Goal: Task Accomplishment & Management: Complete application form

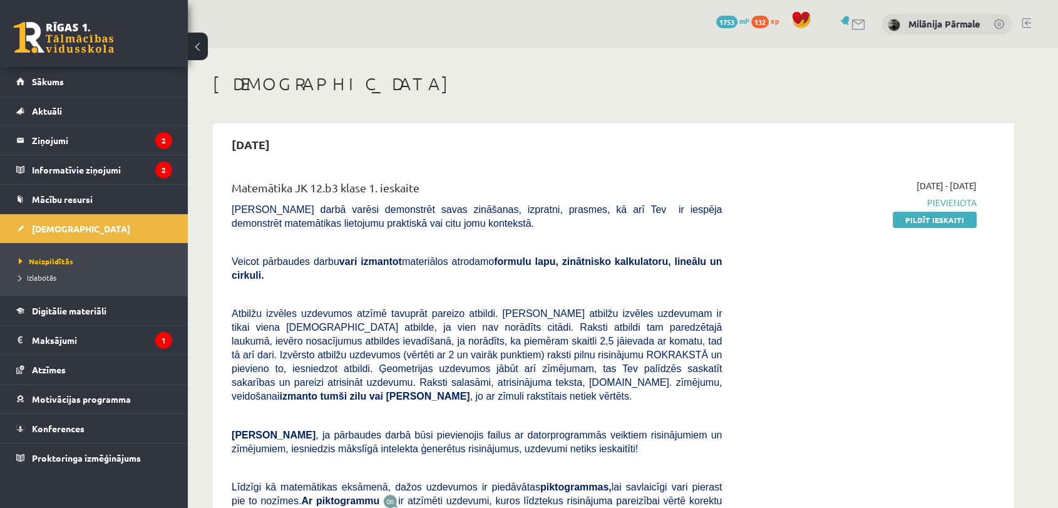
click at [936, 227] on div "[DATE] - [DATE] [GEOGRAPHIC_DATA] Pildīt ieskaiti" at bounding box center [859, 390] width 255 height 423
click at [937, 223] on link "Pildīt ieskaiti" at bounding box center [935, 220] width 84 height 16
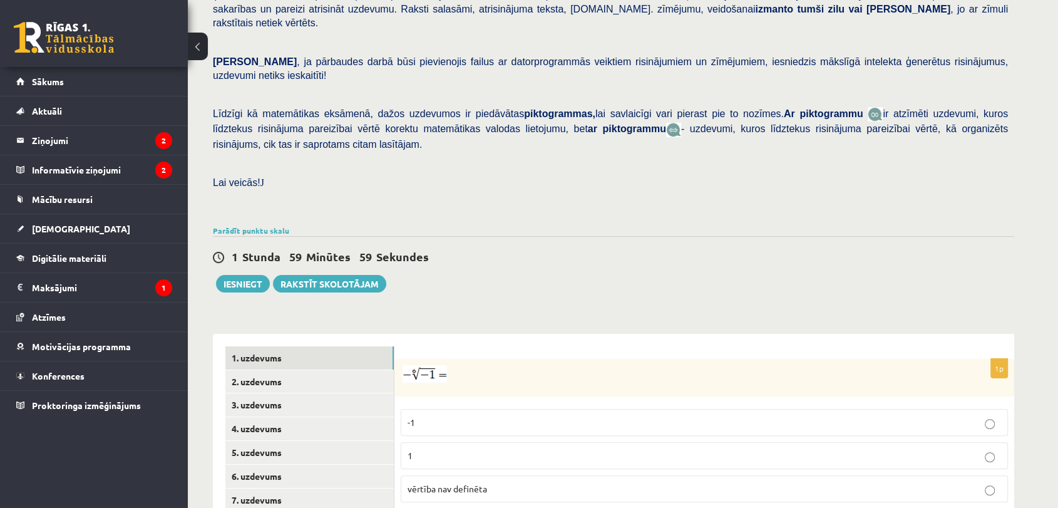
scroll to position [413, 0]
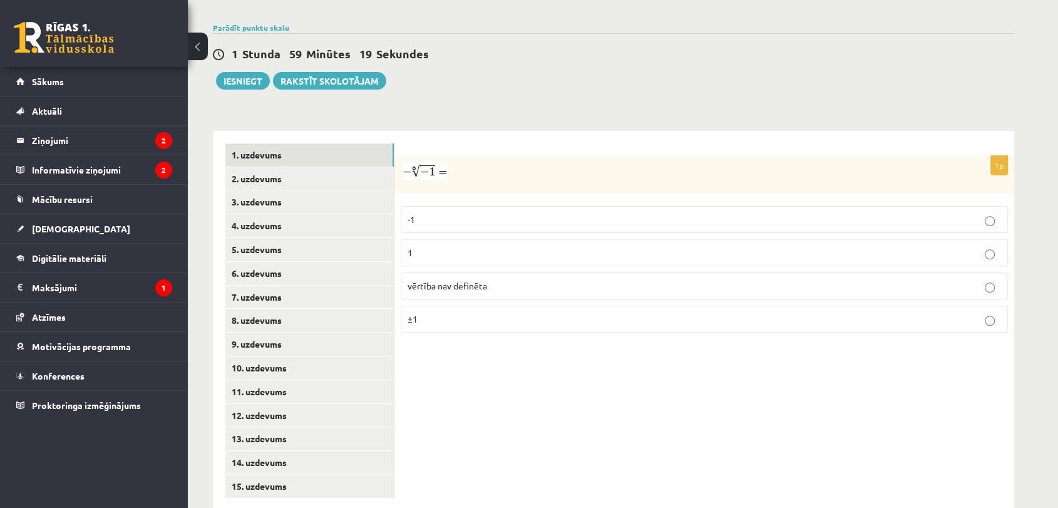
click at [532, 279] on p "vērtība nav definēta" at bounding box center [705, 285] width 594 height 13
click at [262, 167] on link "2. uzdevums" at bounding box center [309, 178] width 168 height 23
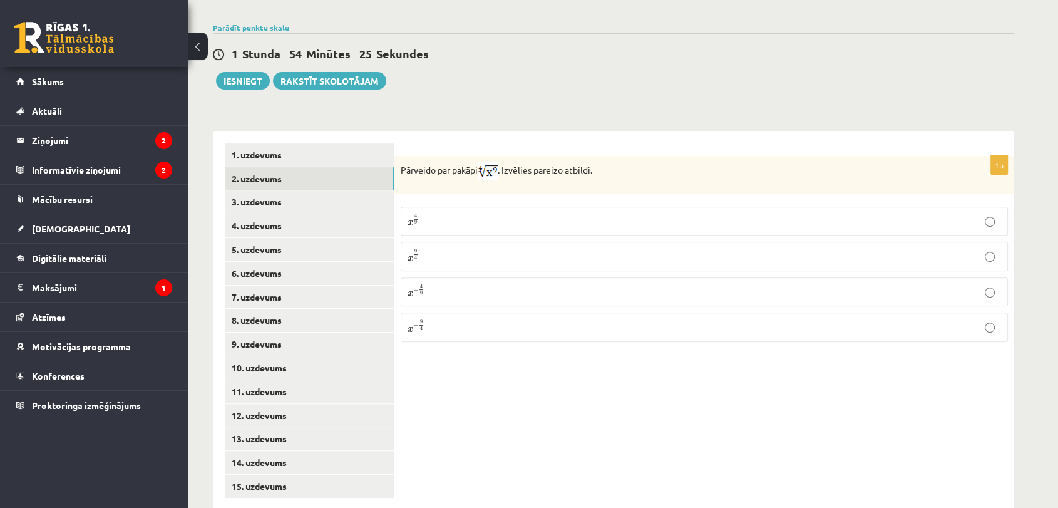
click at [492, 242] on label "x 9 4 x 9 4" at bounding box center [704, 256] width 607 height 29
click at [341, 190] on link "3. uzdevums" at bounding box center [309, 201] width 168 height 23
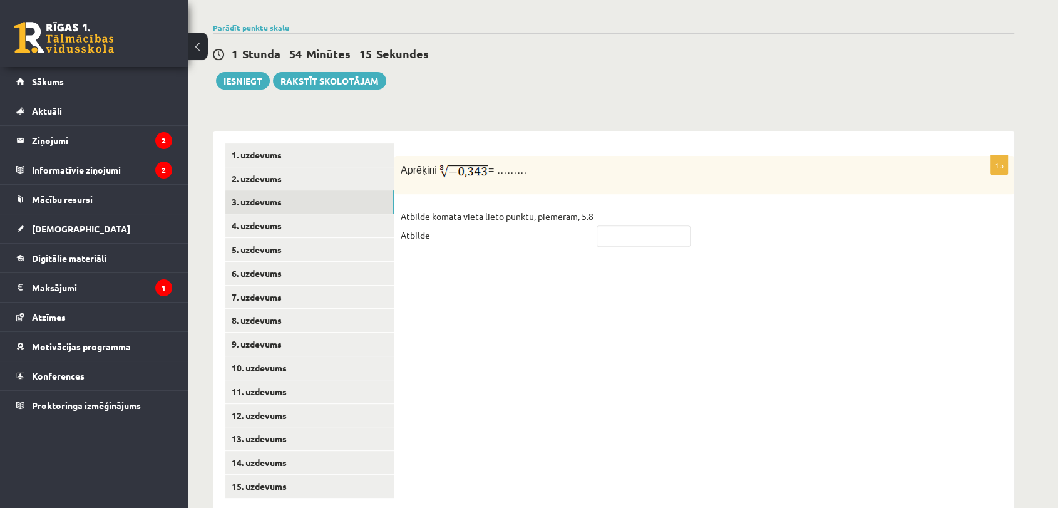
click at [400, 156] on div "Aprēķini = ………" at bounding box center [705, 175] width 620 height 38
click at [663, 225] on input "text" at bounding box center [644, 235] width 94 height 21
type input "****"
click at [360, 214] on link "4. uzdevums" at bounding box center [309, 225] width 168 height 23
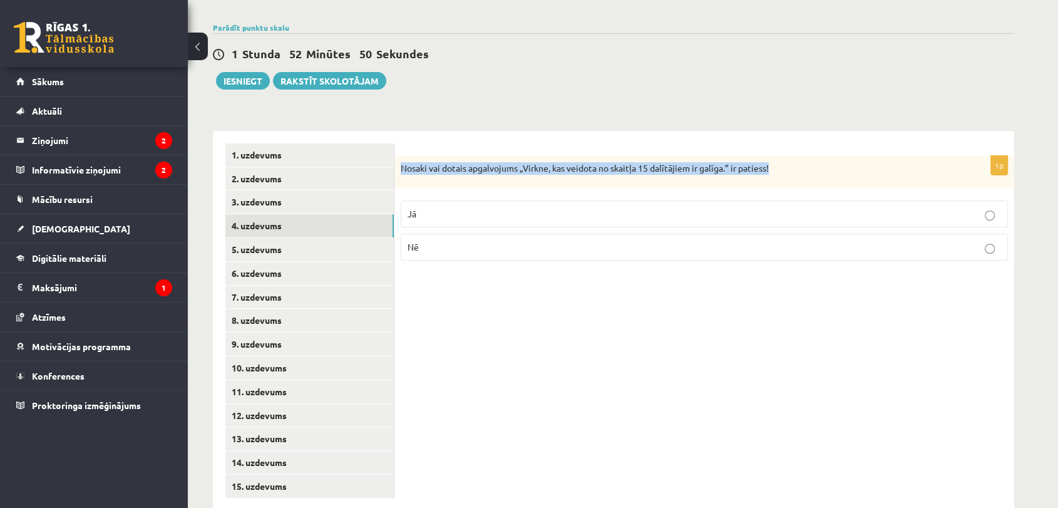
drag, startPoint x: 401, startPoint y: 142, endPoint x: 794, endPoint y: 141, distance: 392.7
click at [794, 162] on p "Nosaki vai dotais apgalvojums „Virkne, kas veidota no skaitļa 15 dalītājiem ir …" at bounding box center [673, 168] width 545 height 13
copy p "Nosaki vai dotais apgalvojums „Virkne, kas veidota no skaitļa 15 dalītājiem ir …"
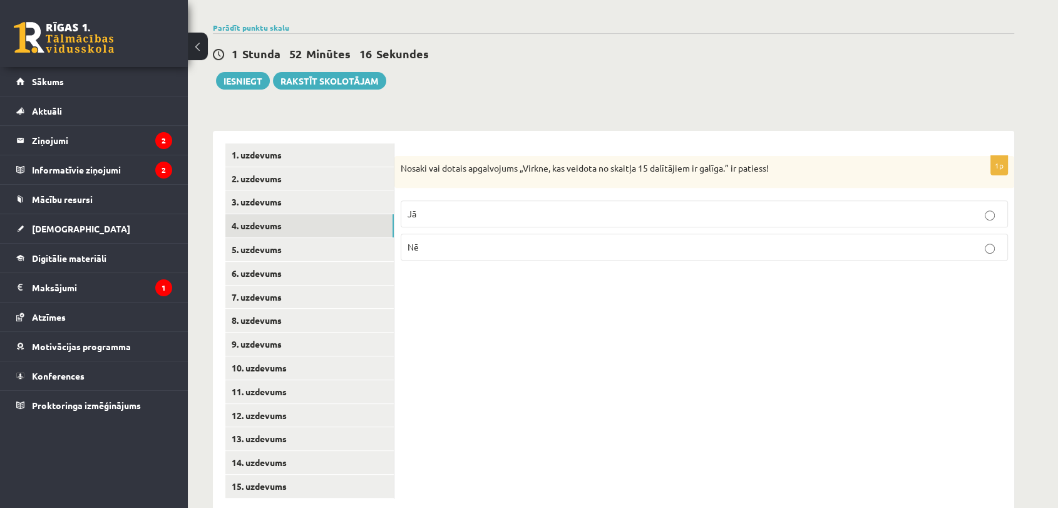
click at [428, 207] on p "Jā" at bounding box center [705, 213] width 594 height 13
click at [299, 238] on link "5. uzdevums" at bounding box center [309, 249] width 168 height 23
click at [596, 242] on p "Nē" at bounding box center [705, 248] width 594 height 13
drag, startPoint x: 401, startPoint y: 140, endPoint x: 742, endPoint y: 142, distance: 340.1
click at [742, 162] on p "Nosaki vai dotais apgalvojums „Skaitlis 4 ir virknes loceklis.” ir patiess!" at bounding box center [673, 169] width 545 height 14
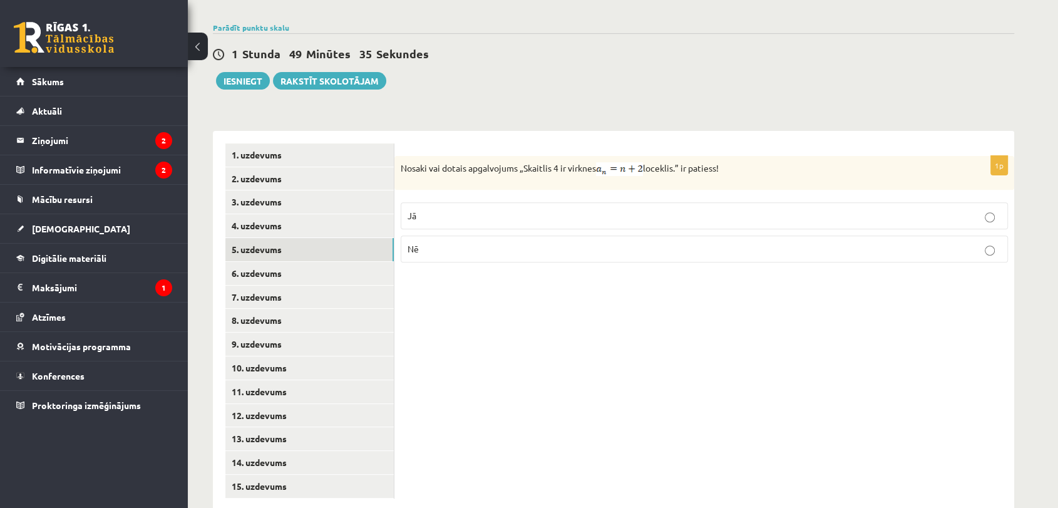
copy p "Nosaki vai dotais apgalvojums „Skaitlis 4 ir virknes loceklis.” ir patiess!"
click at [546, 162] on div "Nosaki vai dotais apgalvojums „Skaitlis 4 ir virknes loceklis.” ir patiess!" at bounding box center [705, 173] width 620 height 34
click at [473, 209] on p "Jā" at bounding box center [705, 215] width 594 height 13
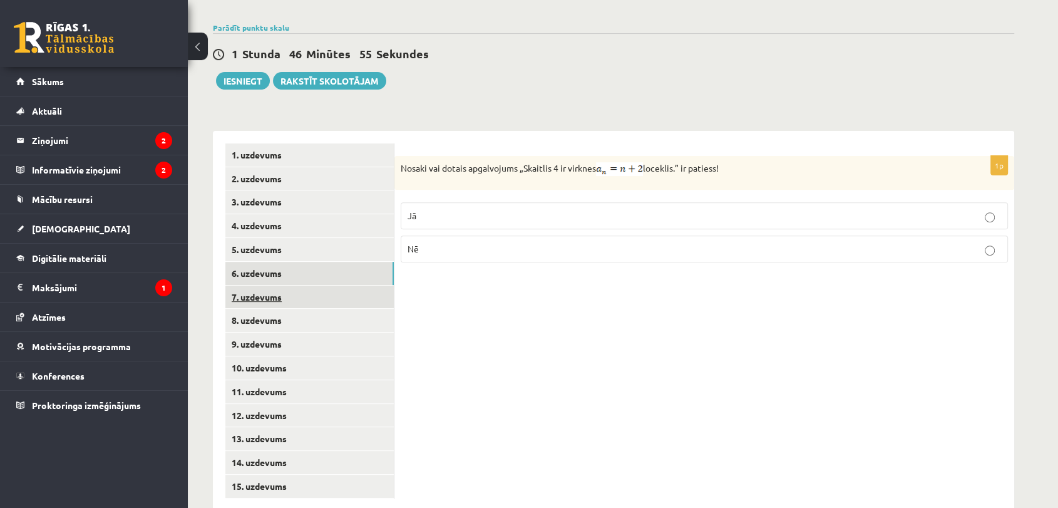
click at [346, 286] on link "7. uzdevums" at bounding box center [309, 297] width 168 height 23
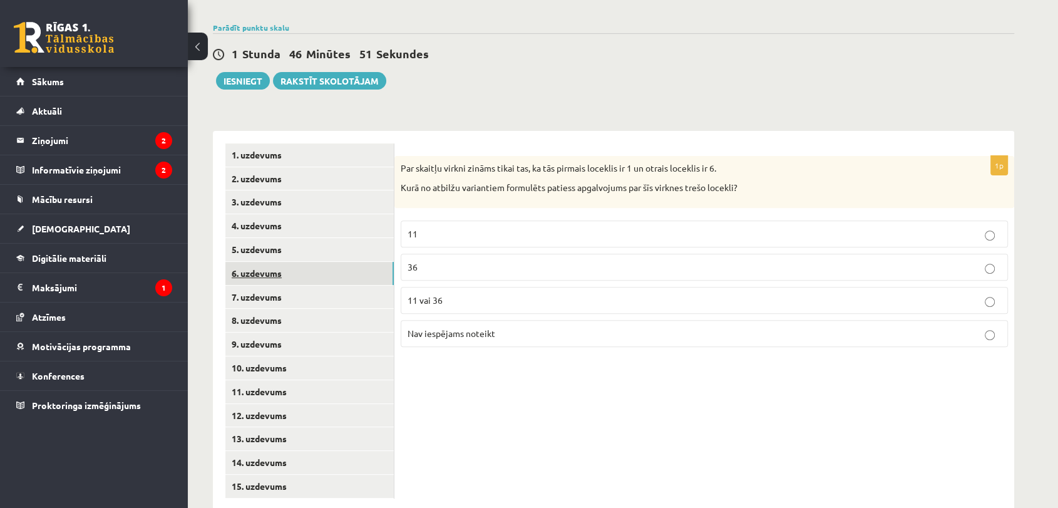
click at [374, 262] on link "6. uzdevums" at bounding box center [309, 273] width 168 height 23
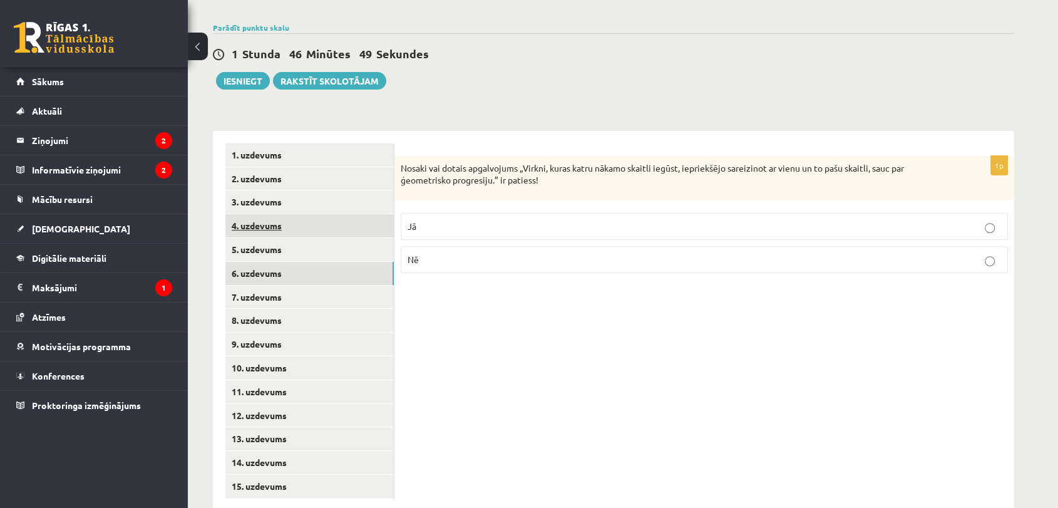
click at [368, 214] on link "4. uzdevums" at bounding box center [309, 225] width 168 height 23
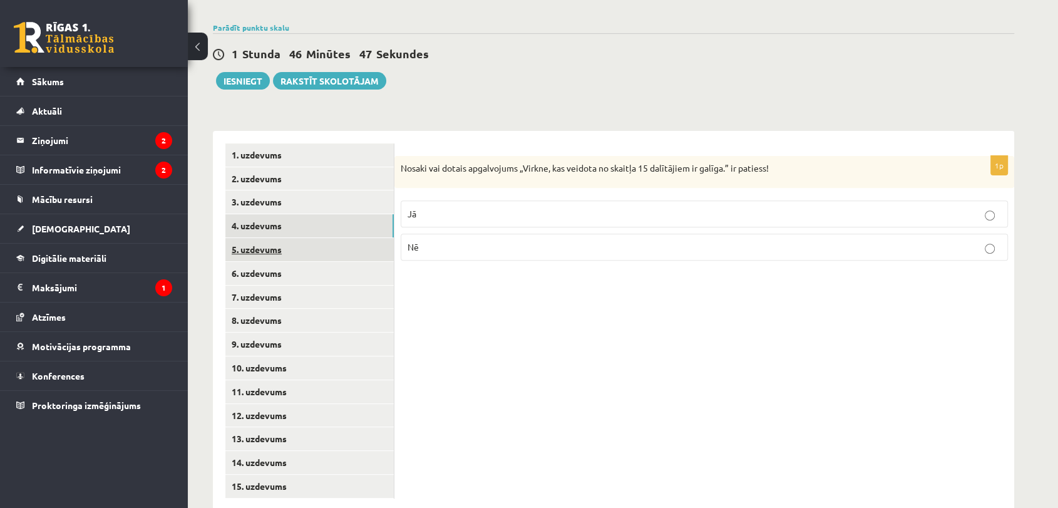
click at [361, 238] on link "5. uzdevums" at bounding box center [309, 249] width 168 height 23
click at [301, 262] on link "6. uzdevums" at bounding box center [309, 273] width 168 height 23
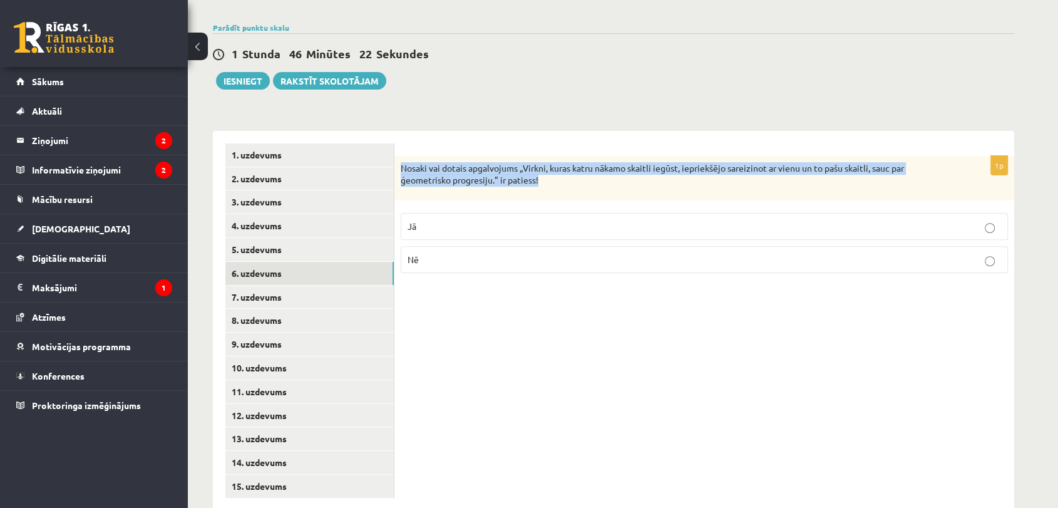
drag, startPoint x: 401, startPoint y: 142, endPoint x: 531, endPoint y: 160, distance: 130.9
click at [555, 170] on div "Nosaki vai dotais apgalvojums „Virkni, kuras katru nākamo skaitli iegūst, iepri…" at bounding box center [705, 178] width 620 height 44
copy p "Nosaki vai dotais apgalvojums „Virkni, kuras katru nākamo skaitli iegūst, iepri…"
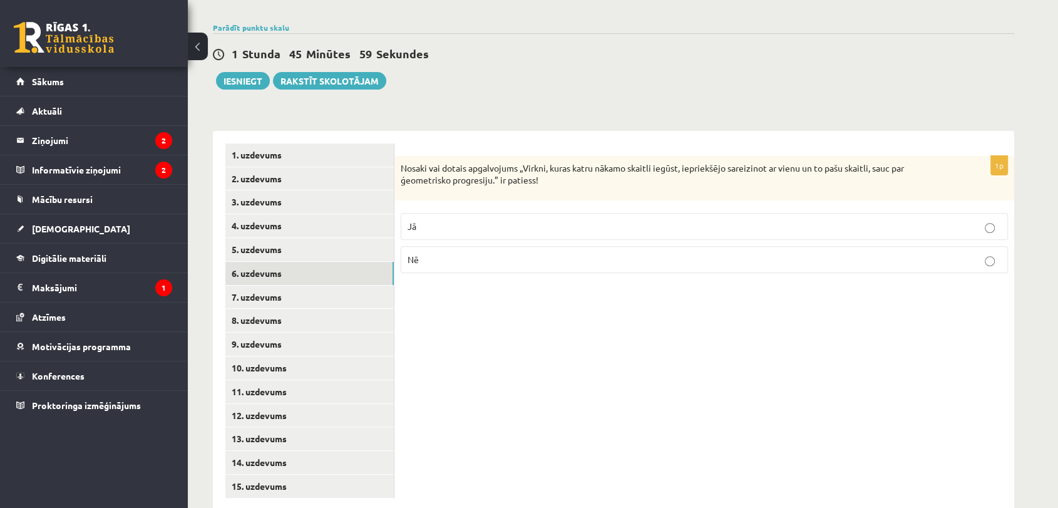
click at [456, 220] on p "Jā" at bounding box center [705, 226] width 594 height 13
click at [296, 286] on link "7. uzdevums" at bounding box center [309, 297] width 168 height 23
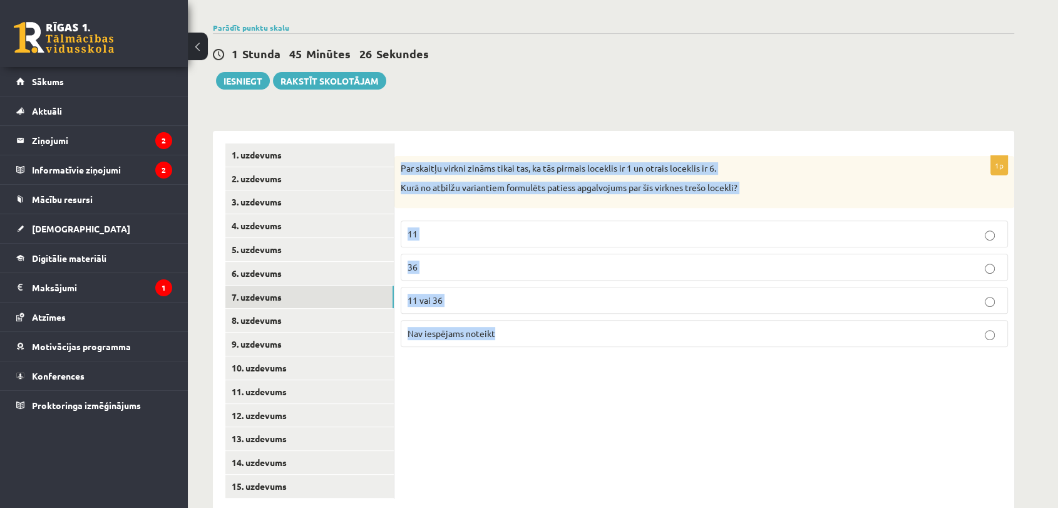
drag, startPoint x: 401, startPoint y: 137, endPoint x: 710, endPoint y: 318, distance: 358.4
click at [710, 318] on div "1p Par skaitļu virkni zināms tikai tas, ka tās pirmais loceklis ir 1 un otrais …" at bounding box center [705, 256] width 620 height 201
copy div "Par skaitļu virkni zināms tikai tas, ka tās pirmais loceklis ir 1 un otrais loc…"
click at [526, 327] on p "Nav iespējams noteikt" at bounding box center [705, 333] width 594 height 13
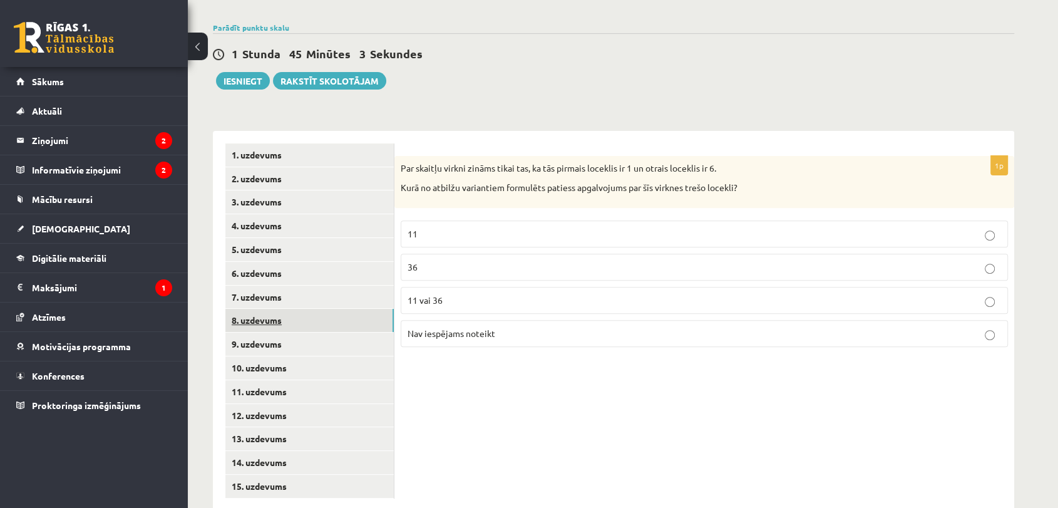
click at [319, 309] on link "8. uzdevums" at bounding box center [309, 320] width 168 height 23
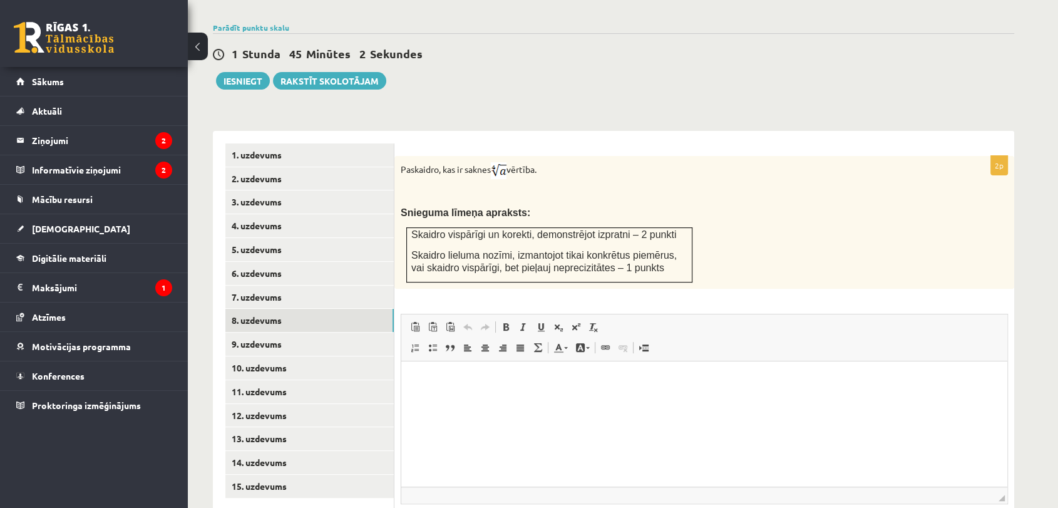
scroll to position [0, 0]
drag, startPoint x: 401, startPoint y: 140, endPoint x: 581, endPoint y: 148, distance: 179.9
click at [581, 162] on p "Paskaidro, kas ir saknes vērtība." at bounding box center [673, 170] width 545 height 17
copy p "Paskaidro, kas ir saknes vērtība."
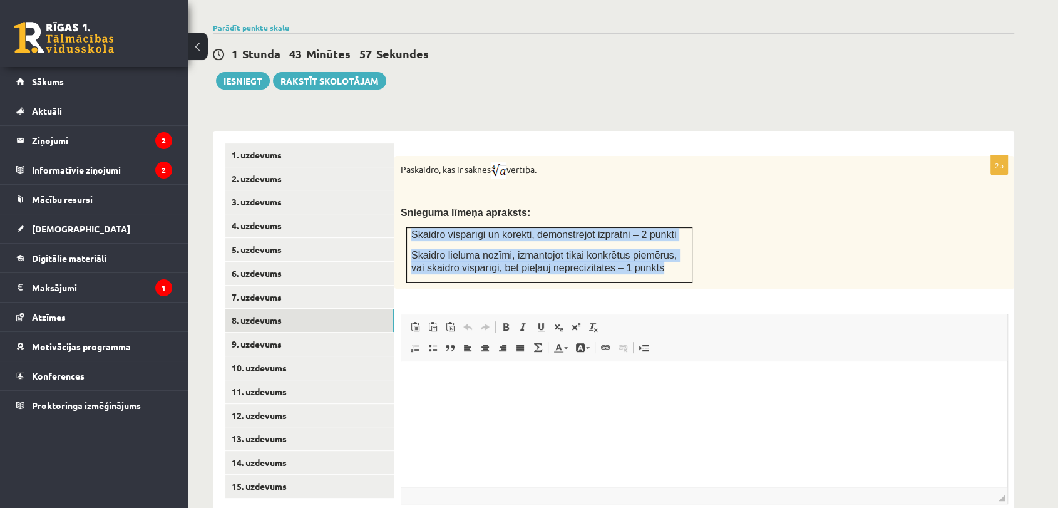
drag, startPoint x: 411, startPoint y: 207, endPoint x: 670, endPoint y: 251, distance: 262.9
click at [670, 251] on td "Skaidro vispārīgi un korekti, demonstrējot izpratni – 2 punkti Skaidro lieluma …" at bounding box center [550, 255] width 286 height 54
copy td "Skaidro vispārīgi un korekti, demonstrējot izpratni – 2 punkti Skaidro lieluma …"
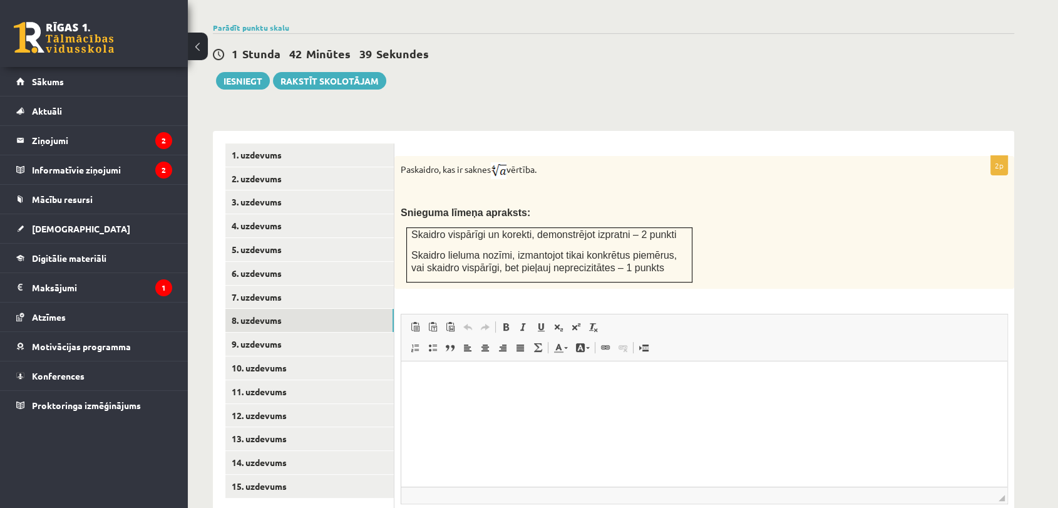
click at [591, 206] on p "Snieguma līmeņa apraksts:" at bounding box center [673, 212] width 545 height 13
click at [325, 333] on link "9. uzdevums" at bounding box center [309, 344] width 168 height 23
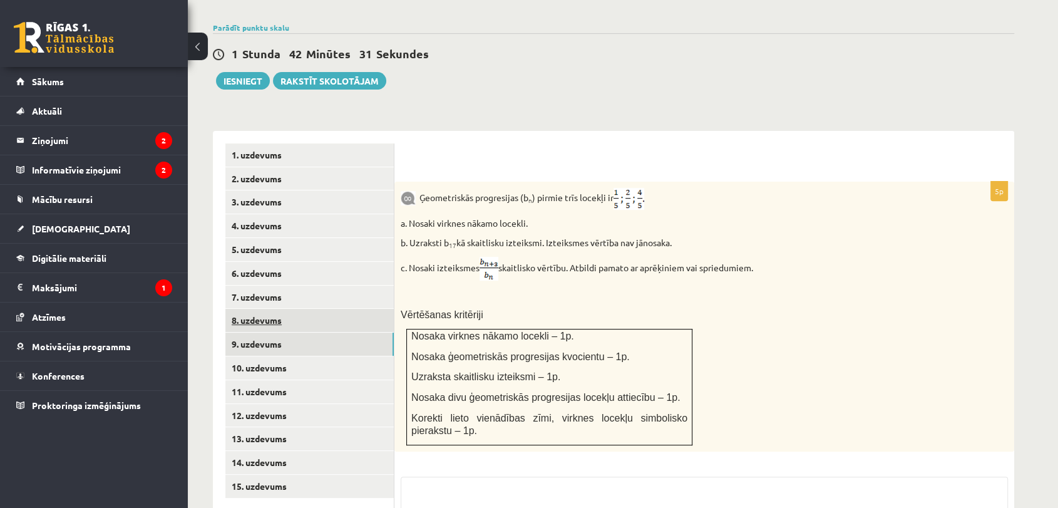
click at [314, 309] on link "8. uzdevums" at bounding box center [309, 320] width 168 height 23
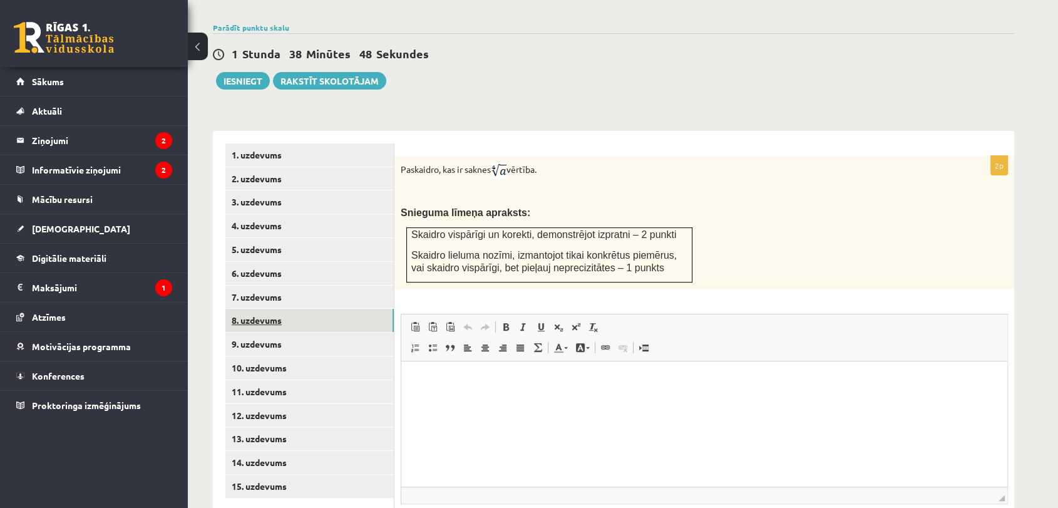
click at [340, 309] on link "8. uzdevums" at bounding box center [309, 320] width 168 height 23
click at [349, 333] on link "9. uzdevums" at bounding box center [309, 344] width 168 height 23
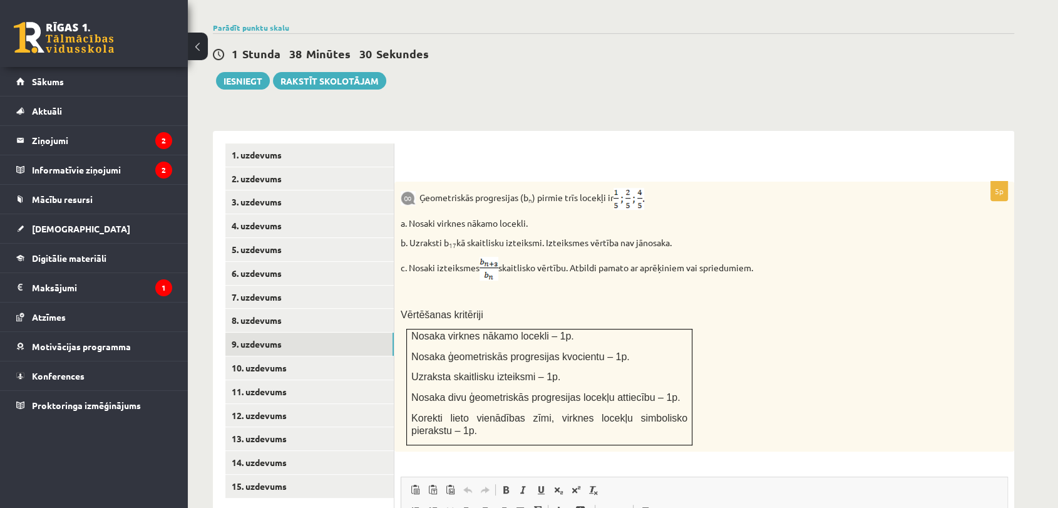
drag, startPoint x: 420, startPoint y: 173, endPoint x: 701, endPoint y: 208, distance: 282.8
click at [701, 208] on div "Ģeometriskās progresijas (b n ) pirmie trīs locekļi ir a. Nosaki virknes nākamo…" at bounding box center [705, 317] width 620 height 270
copy div "Ģeometriskās progresijas (b n ) pirmie trīs locekļi ir a. Nosaki virknes nākamo…"
click at [713, 237] on p "b. Uzraksti b 17 kā skaitlisku izteiksmi. Izteiksmes vērtība nav jānosaka." at bounding box center [673, 243] width 545 height 13
drag, startPoint x: 410, startPoint y: 242, endPoint x: 775, endPoint y: 247, distance: 364.5
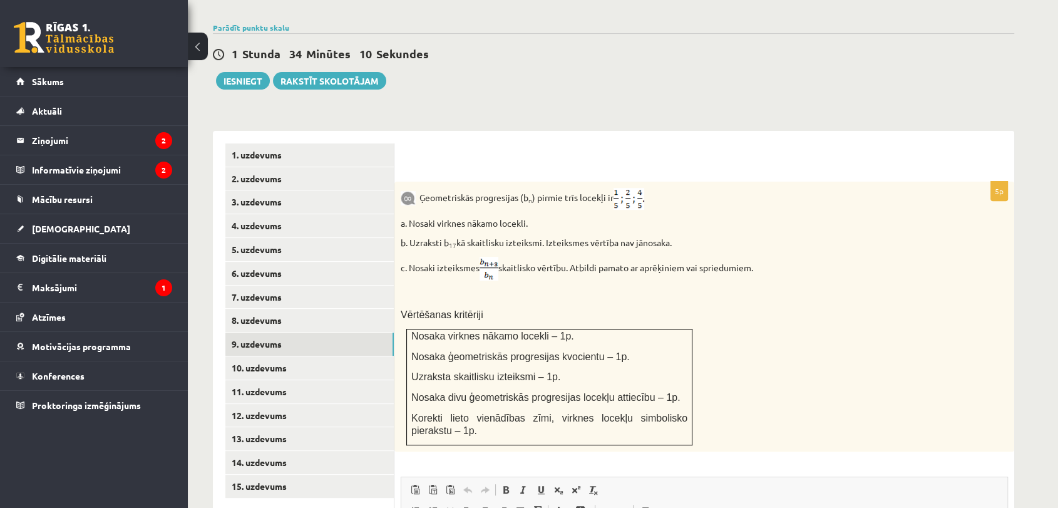
click at [775, 257] on p "c. Nosaki izteiksmes skaitlisko vērtību. Atbildi pamato ar aprēķiniem vai sprie…" at bounding box center [673, 269] width 545 height 24
copy p "Nosaki izteiksmes skaitlisko vērtību. Atbildi pamato ar aprēķiniem vai spriedum…"
click at [720, 237] on p "b. Uzraksti b 17 kā skaitlisku izteiksmi. Izteiksmes vērtība nav jānosaka." at bounding box center [673, 243] width 545 height 13
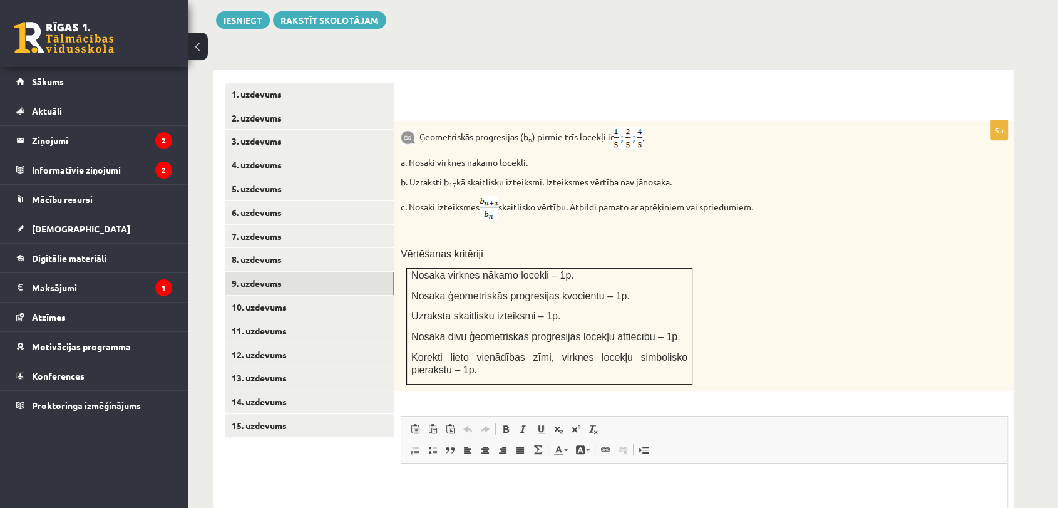
scroll to position [552, 0]
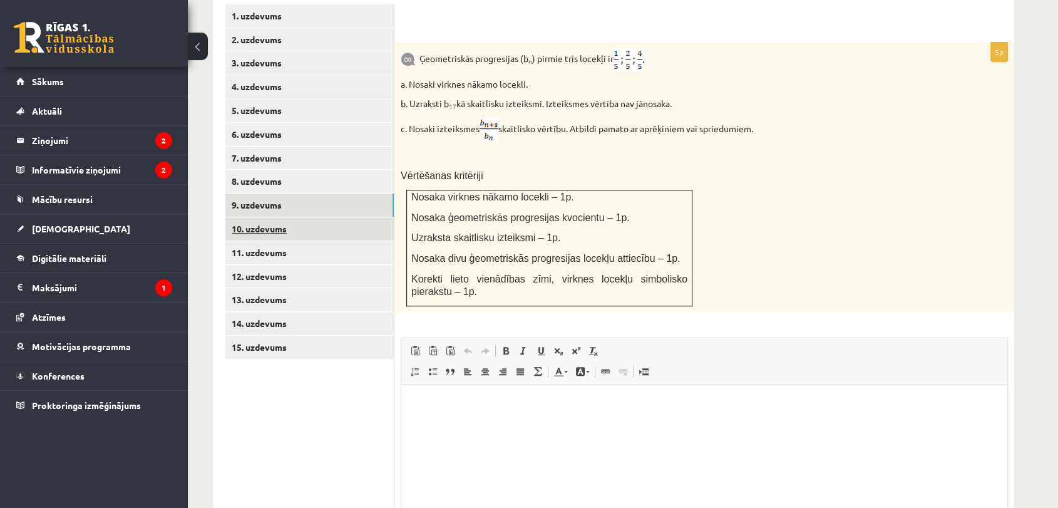
click at [324, 217] on link "10. uzdevums" at bounding box center [309, 228] width 168 height 23
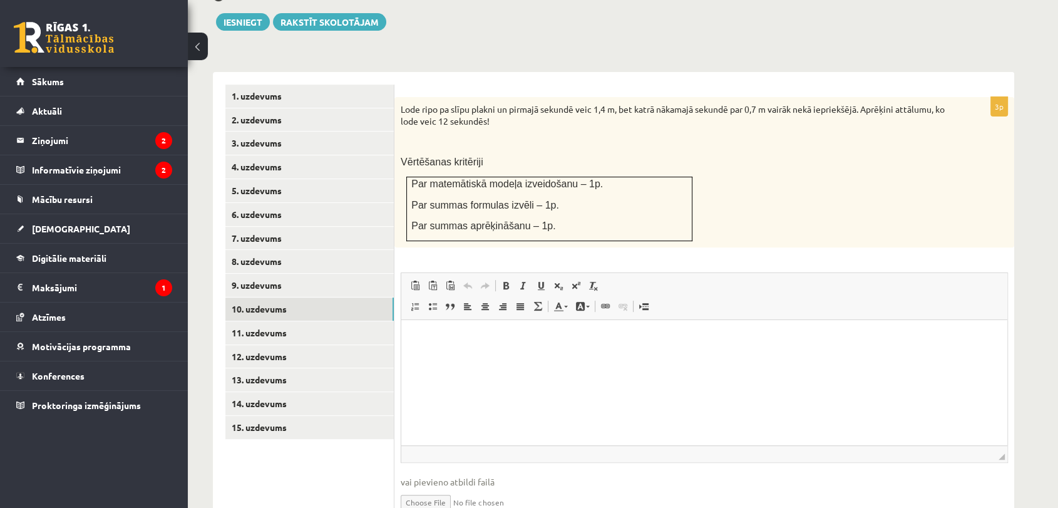
scroll to position [437, 0]
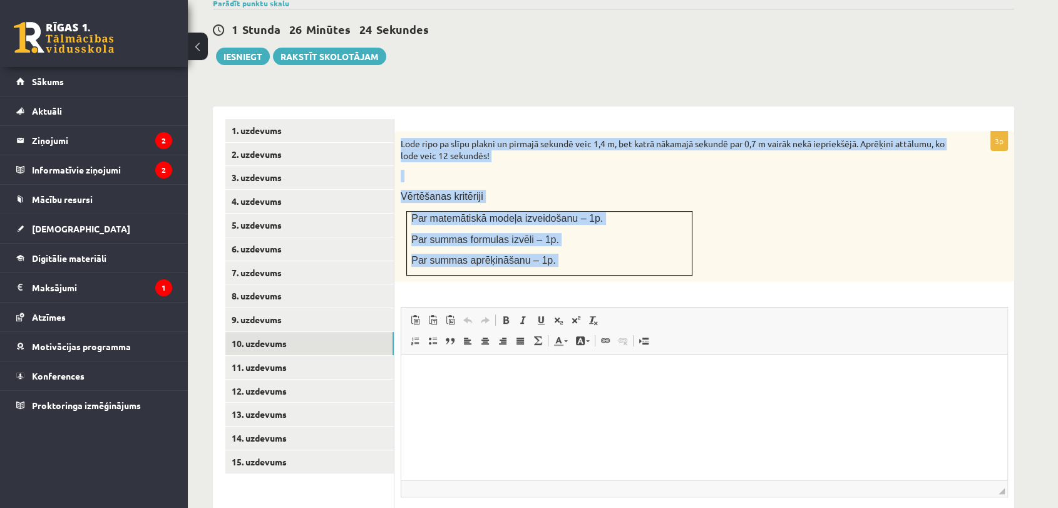
drag, startPoint x: 401, startPoint y: 116, endPoint x: 591, endPoint y: 203, distance: 208.5
click at [652, 273] on div "3p Lode ripo pa slīpu plakni un pirmajā sekundē veic 1,4 m, bet katrā nākamajā …" at bounding box center [705, 350] width 620 height 436
copy div "Lode ripo pa slīpu plakni un pirmajā sekundē veic 1,4 m, bet katrā nākamajā sek…"
click at [651, 212] on p "Par matemātiskā modeļa izveidošanu – 1p." at bounding box center [549, 218] width 276 height 13
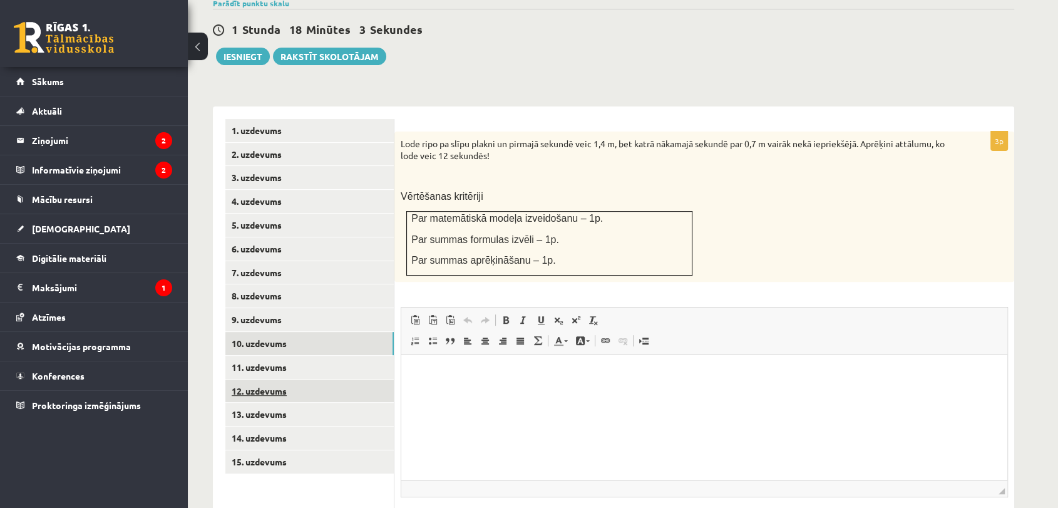
click at [311, 380] on link "12. uzdevums" at bounding box center [309, 391] width 168 height 23
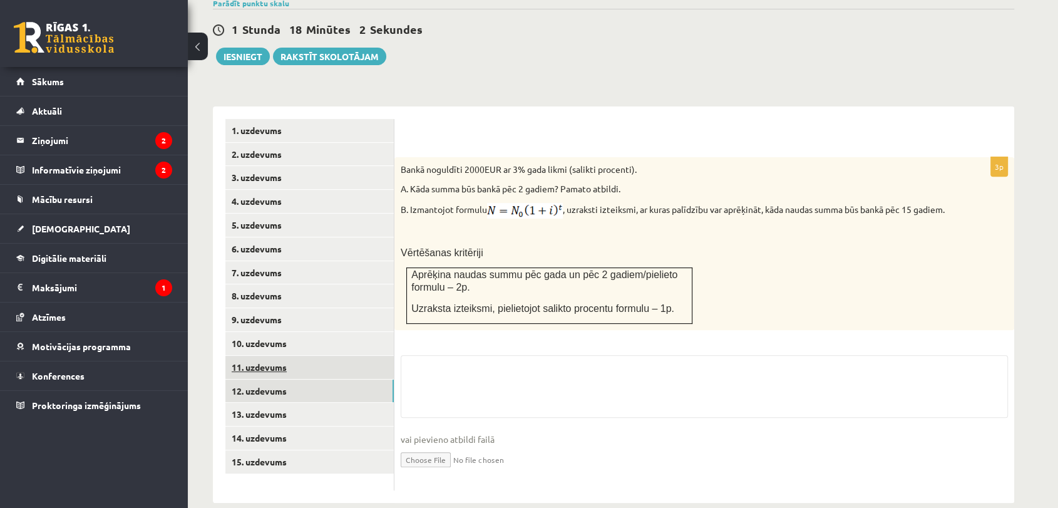
click at [315, 356] on link "11. uzdevums" at bounding box center [309, 367] width 168 height 23
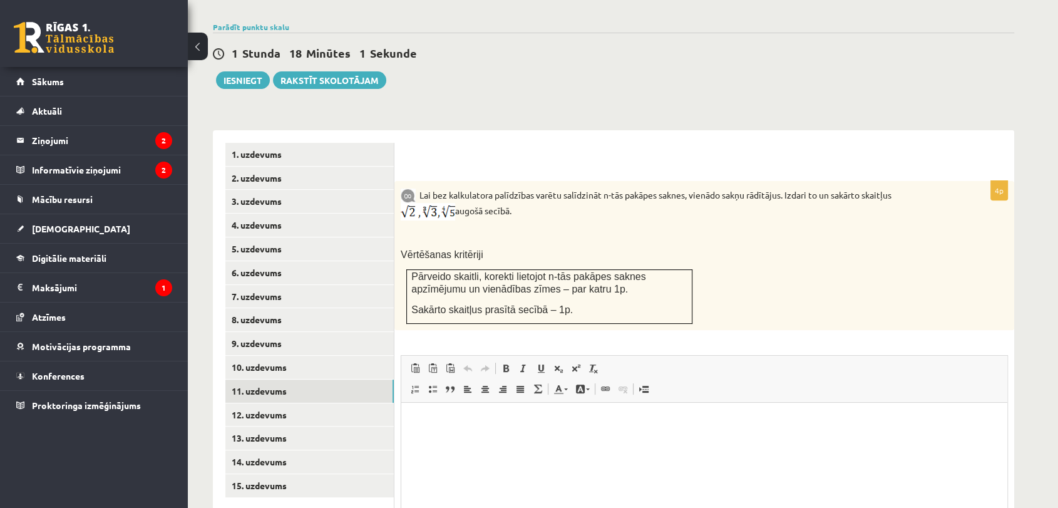
scroll to position [0, 0]
drag, startPoint x: 421, startPoint y: 168, endPoint x: 569, endPoint y: 190, distance: 149.9
click at [569, 190] on p "Lai bez kalkulatora palīdzības varētu salīdzināt n-tās pakāpes saknes, vienādo …" at bounding box center [673, 203] width 545 height 33
copy p "Lai bez kalkulatora palīdzības varētu salīdzināt n-tās pakāpes saknes, vienādo …"
click at [505, 228] on p at bounding box center [673, 234] width 545 height 13
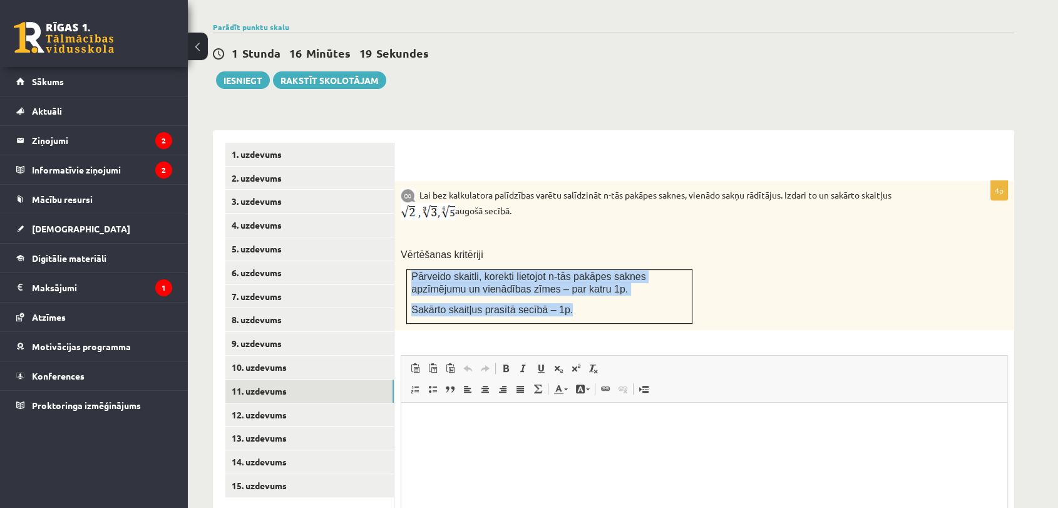
drag, startPoint x: 413, startPoint y: 251, endPoint x: 586, endPoint y: 294, distance: 178.3
click at [586, 294] on td "Pārveido skaitli, korekti lietojot n-tās pakāpes saknes apzīmējumu un vienādība…" at bounding box center [550, 296] width 286 height 54
click at [340, 403] on link "12. uzdevums" at bounding box center [309, 414] width 168 height 23
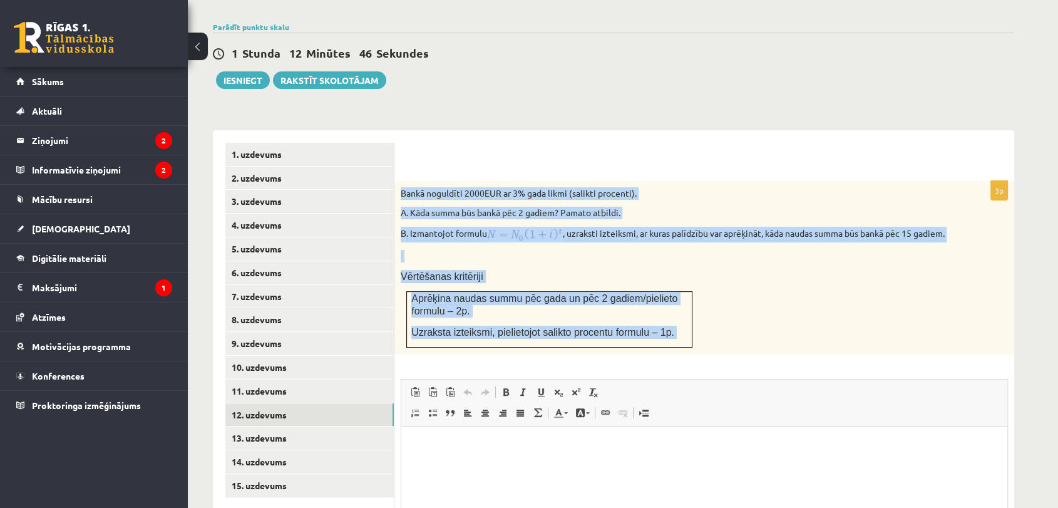
drag, startPoint x: 402, startPoint y: 165, endPoint x: 585, endPoint y: 267, distance: 209.1
click at [754, 348] on div "3p Bankā noguldīti 2000EUR ar 3% gada likmi (salikti procenti). A. Kāda summa b…" at bounding box center [705, 410] width 620 height 458
drag, startPoint x: 456, startPoint y: 199, endPoint x: 423, endPoint y: 210, distance: 34.3
click at [531, 230] on div "Bankā noguldīti 2000EUR ar 3% gada likmi (salikti procenti). A. Kāda summa būs …" at bounding box center [705, 267] width 620 height 173
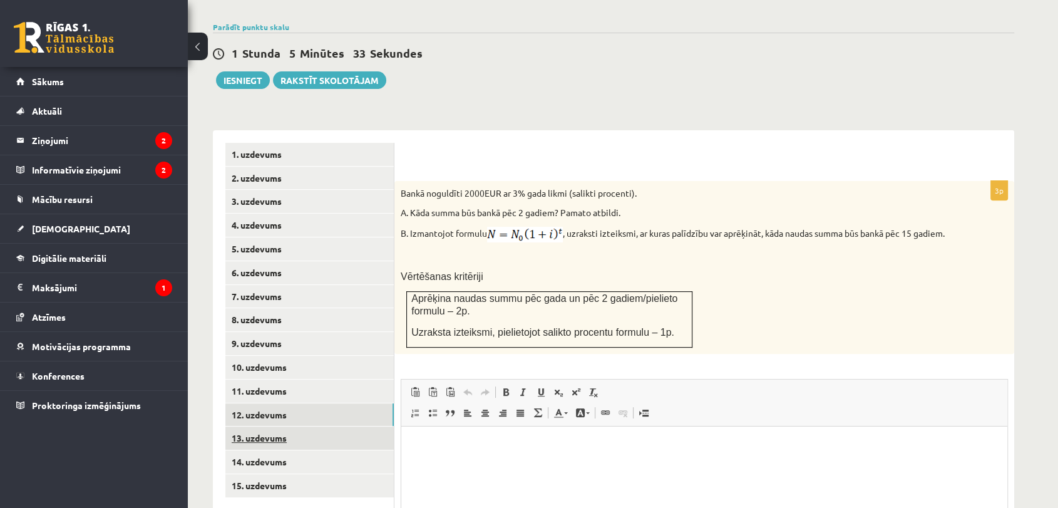
click at [317, 427] on link "13. uzdevums" at bounding box center [309, 438] width 168 height 23
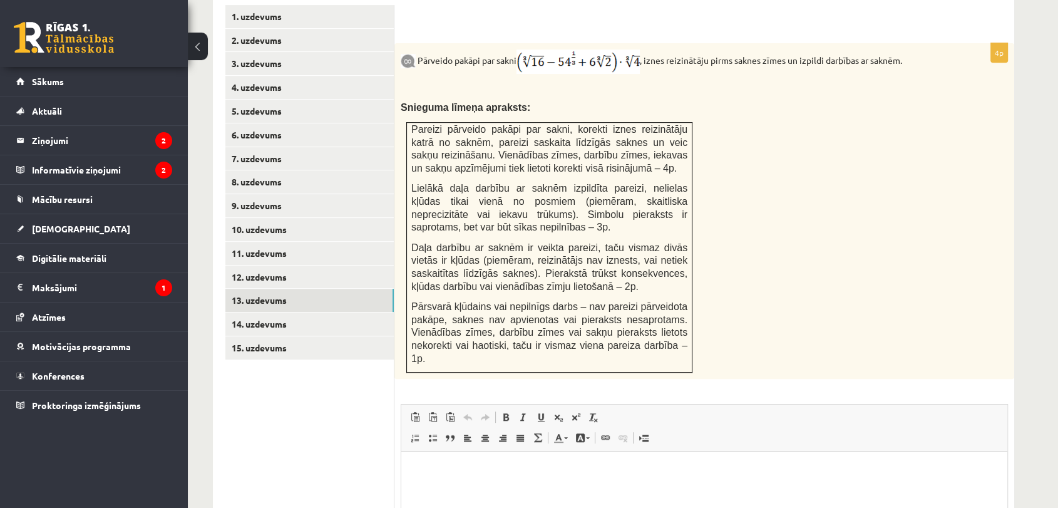
scroll to position [552, 0]
click at [321, 311] on link "14. uzdevums" at bounding box center [309, 322] width 168 height 23
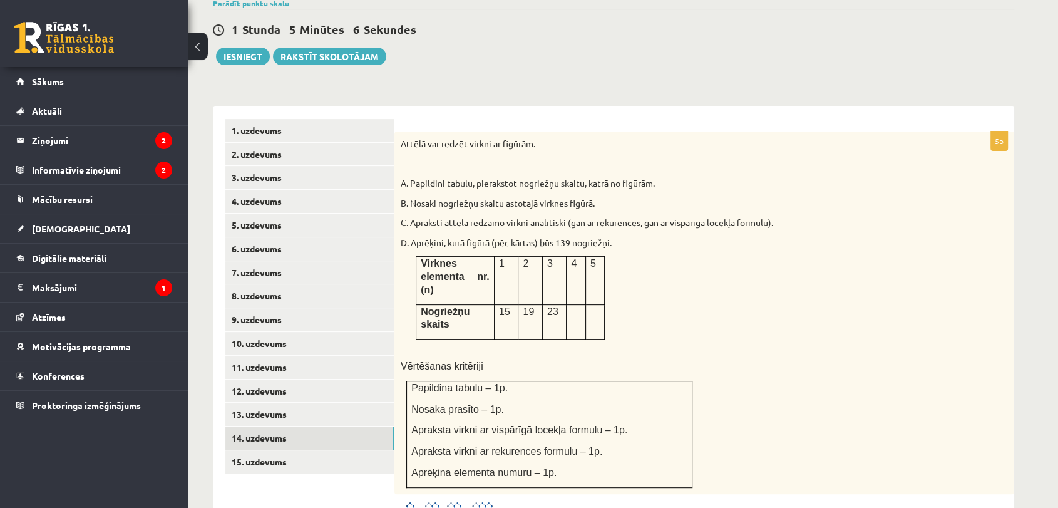
scroll to position [413, 0]
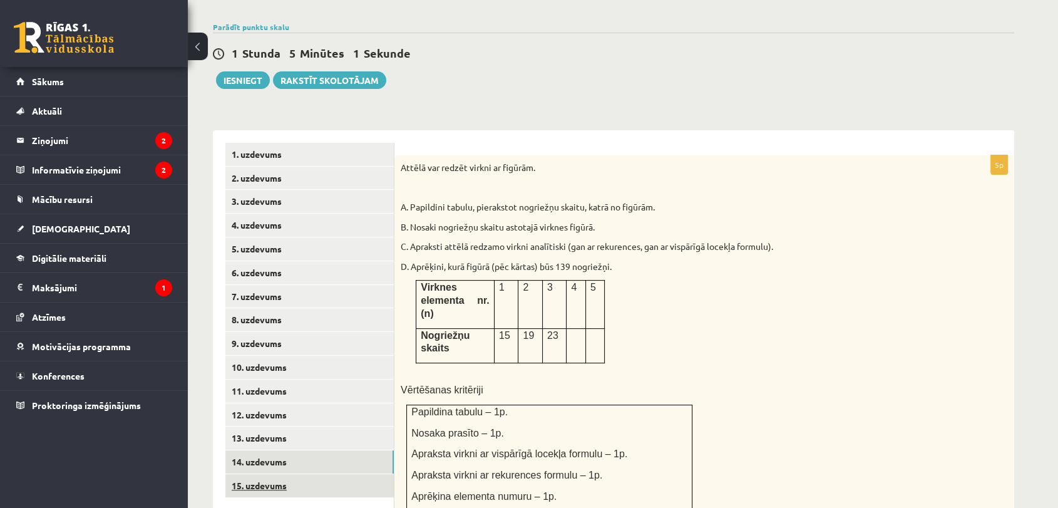
click at [267, 474] on link "15. uzdevums" at bounding box center [309, 485] width 168 height 23
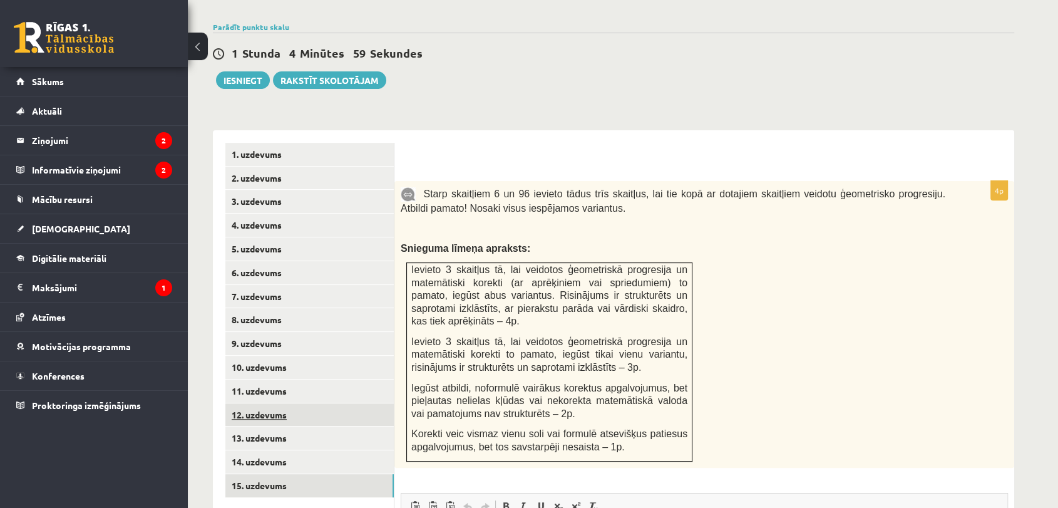
scroll to position [0, 0]
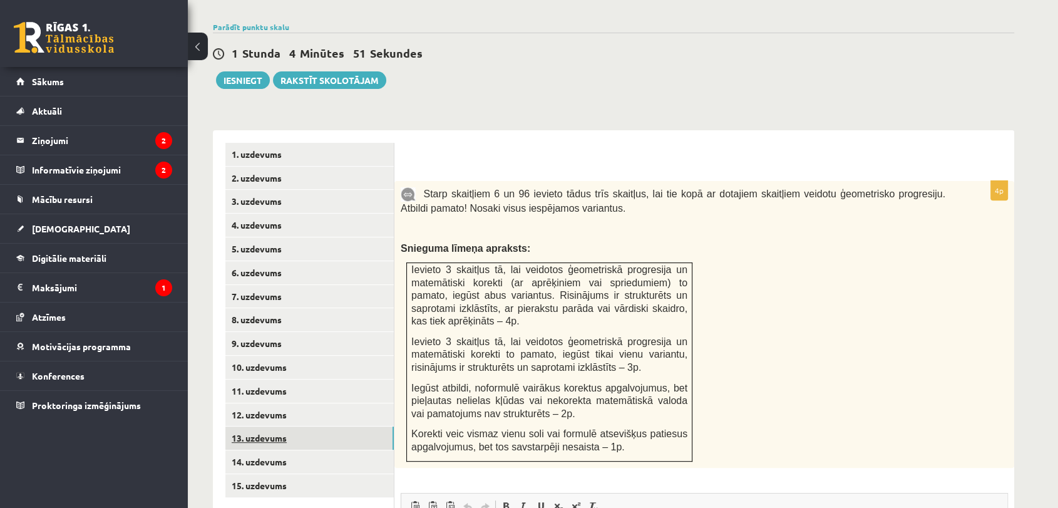
click at [281, 427] on link "13. uzdevums" at bounding box center [309, 438] width 168 height 23
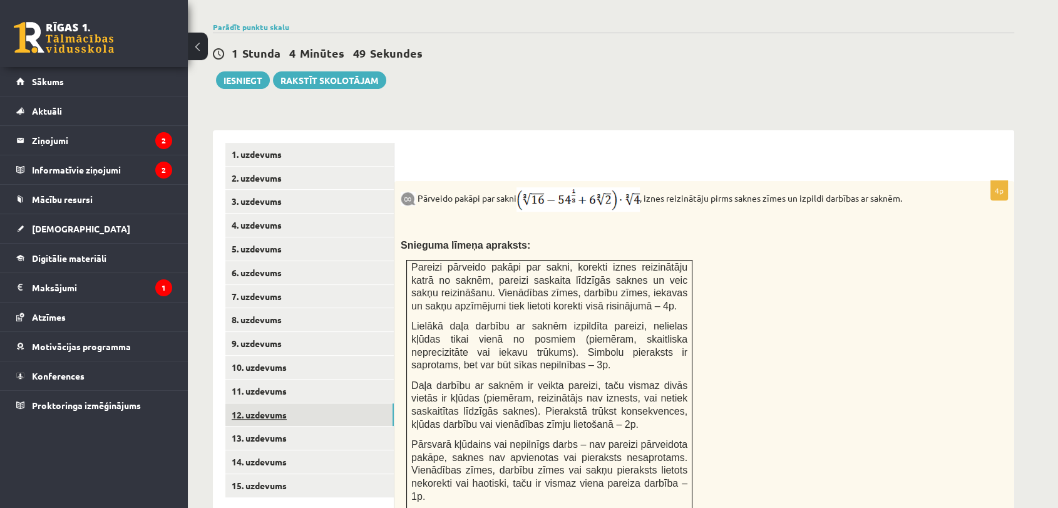
click at [290, 403] on link "12. uzdevums" at bounding box center [309, 414] width 168 height 23
click at [291, 380] on link "11. uzdevums" at bounding box center [309, 391] width 168 height 23
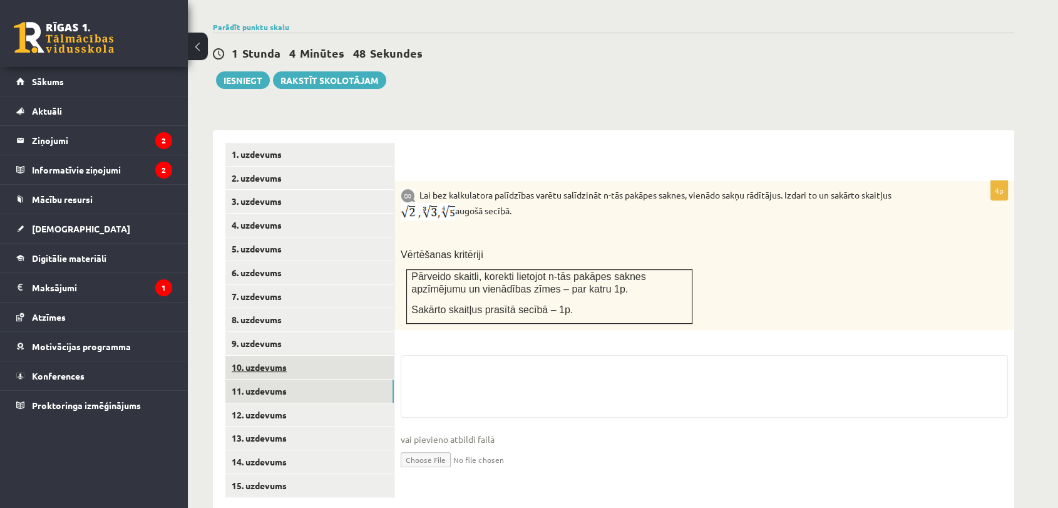
click at [298, 356] on link "10. uzdevums" at bounding box center [309, 367] width 168 height 23
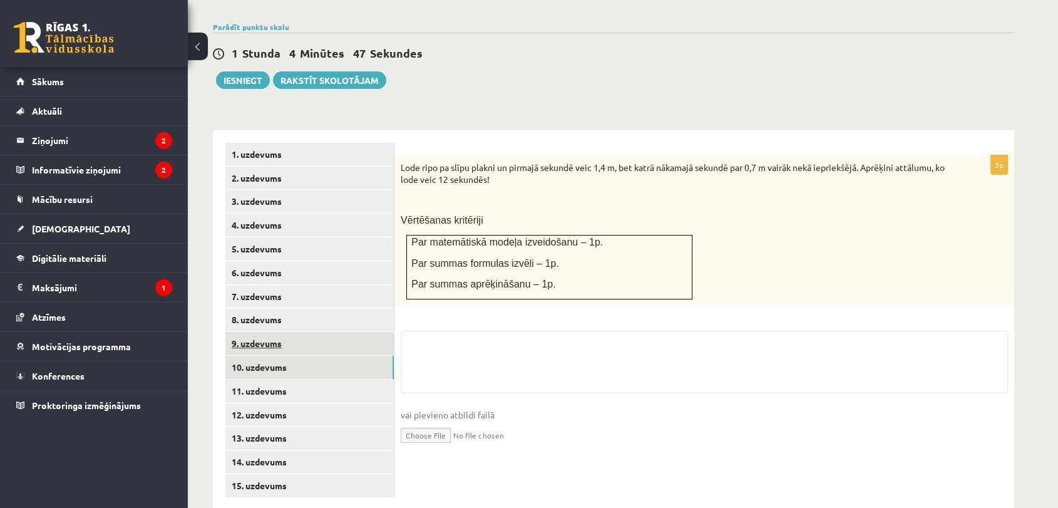
click at [309, 332] on link "9. uzdevums" at bounding box center [309, 343] width 168 height 23
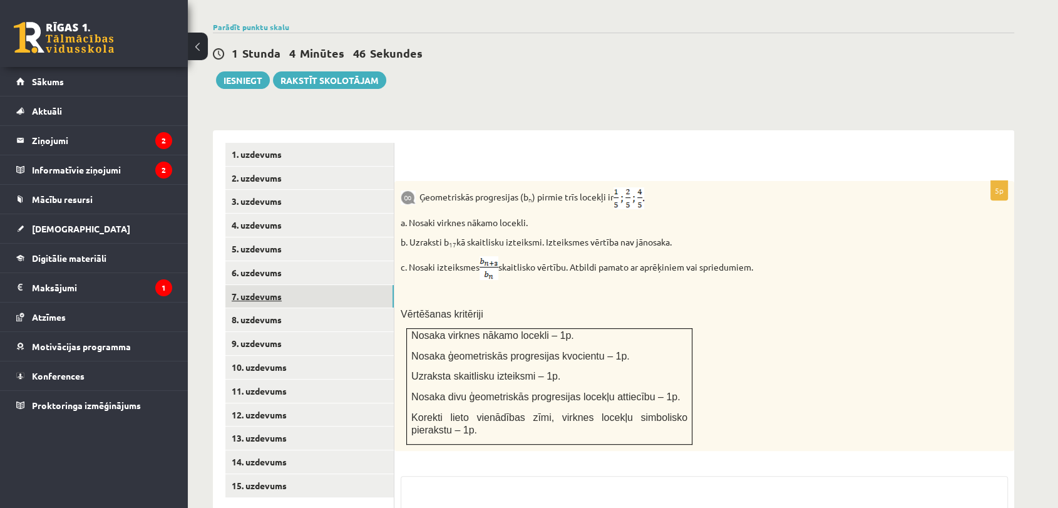
click at [314, 285] on link "7. uzdevums" at bounding box center [309, 296] width 168 height 23
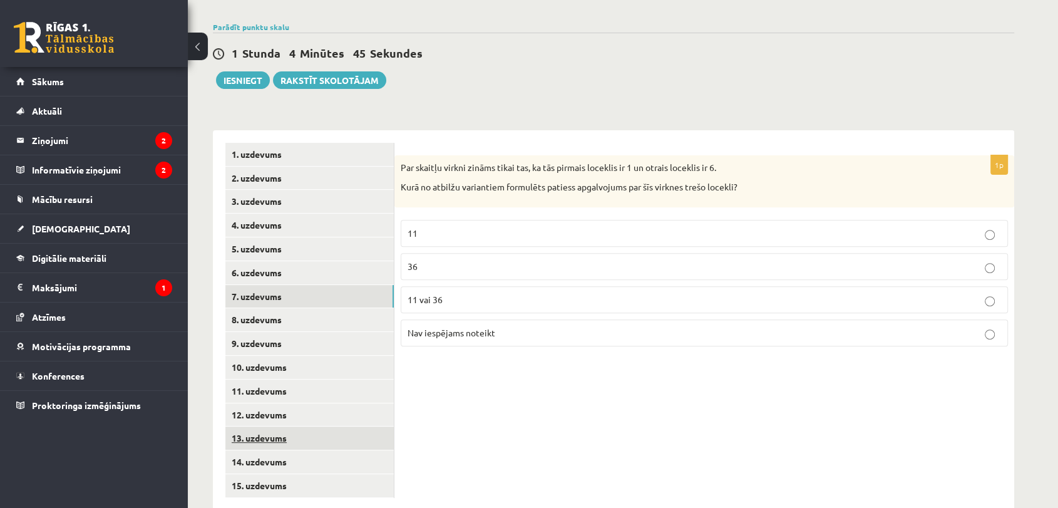
click at [281, 427] on link "13. uzdevums" at bounding box center [309, 438] width 168 height 23
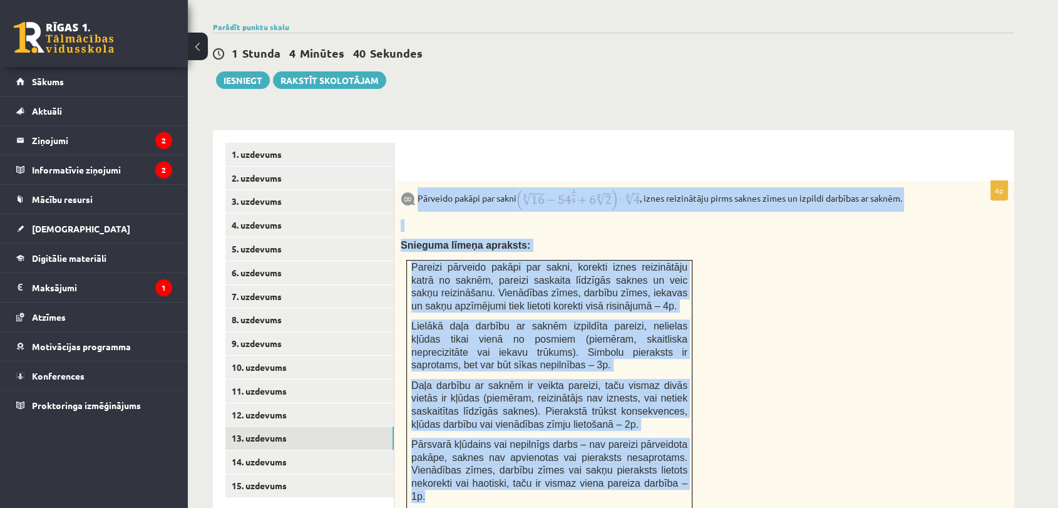
drag, startPoint x: 418, startPoint y: 172, endPoint x: 676, endPoint y: 464, distance: 390.0
click at [676, 464] on div "Pārveido pakāpi par sakni , iznes reizinātāju pirms saknes zīmes un izpildi dar…" at bounding box center [705, 349] width 620 height 336
click at [676, 189] on div "Pārveido pakāpi par sakni , iznes reizinātāju pirms saknes zīmes un izpildi dar…" at bounding box center [705, 349] width 620 height 336
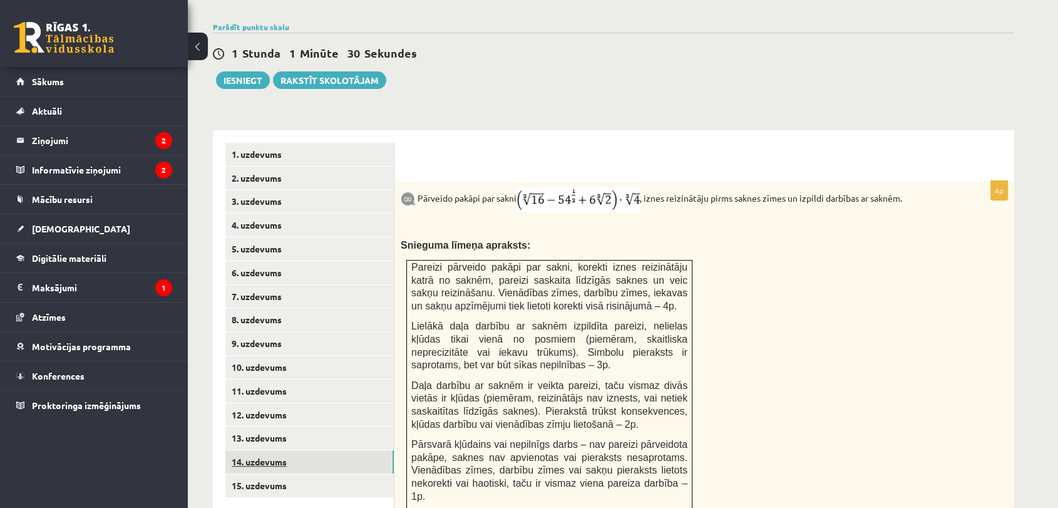
click at [290, 450] on link "14. uzdevums" at bounding box center [309, 461] width 168 height 23
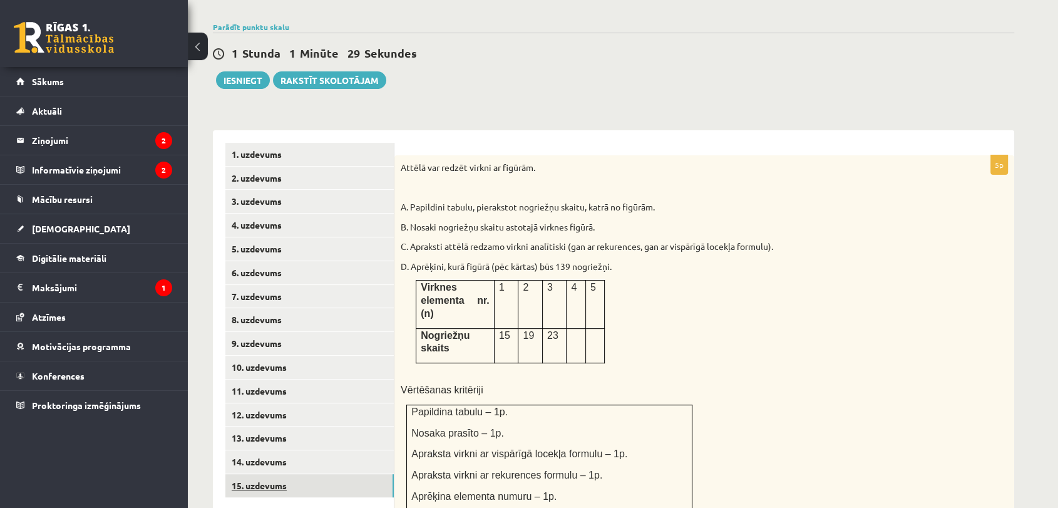
click at [299, 474] on link "15. uzdevums" at bounding box center [309, 485] width 168 height 23
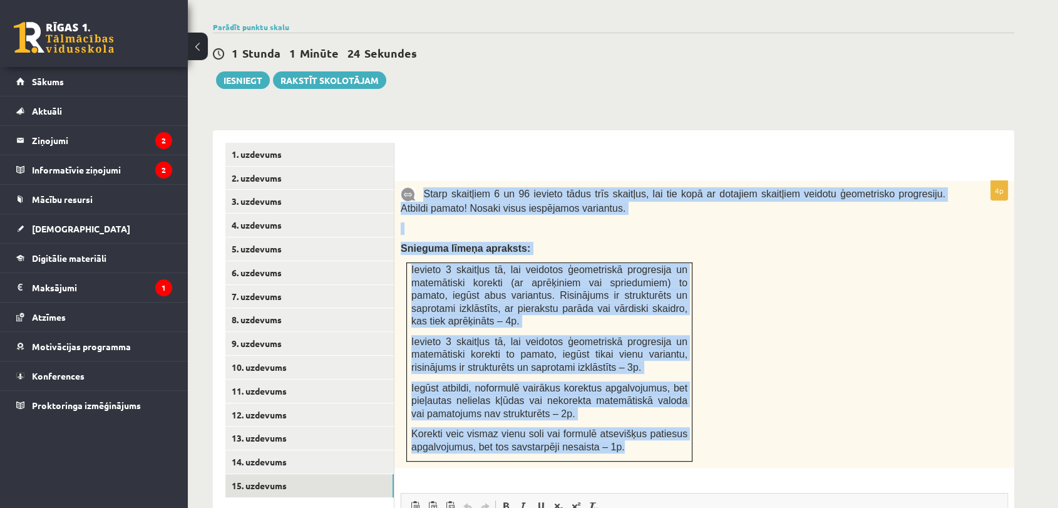
drag, startPoint x: 426, startPoint y: 167, endPoint x: 689, endPoint y: 422, distance: 366.7
click at [686, 430] on div "Starp skaitļiem 6 un 96 ievieto tādus trīs skaitļus, lai tie kopā ar dotajiem s…" at bounding box center [705, 324] width 620 height 287
click at [697, 222] on p at bounding box center [673, 228] width 545 height 13
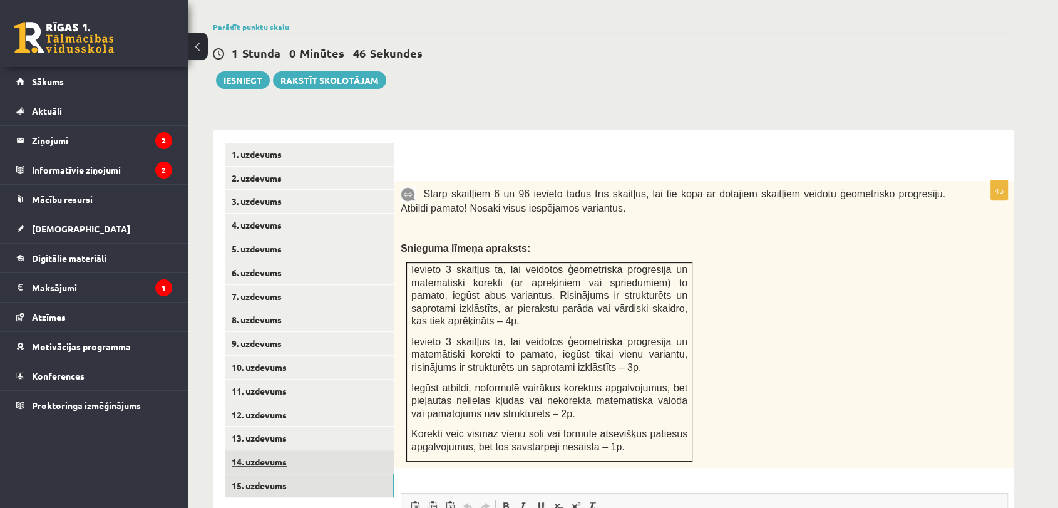
click at [354, 450] on link "14. uzdevums" at bounding box center [309, 461] width 168 height 23
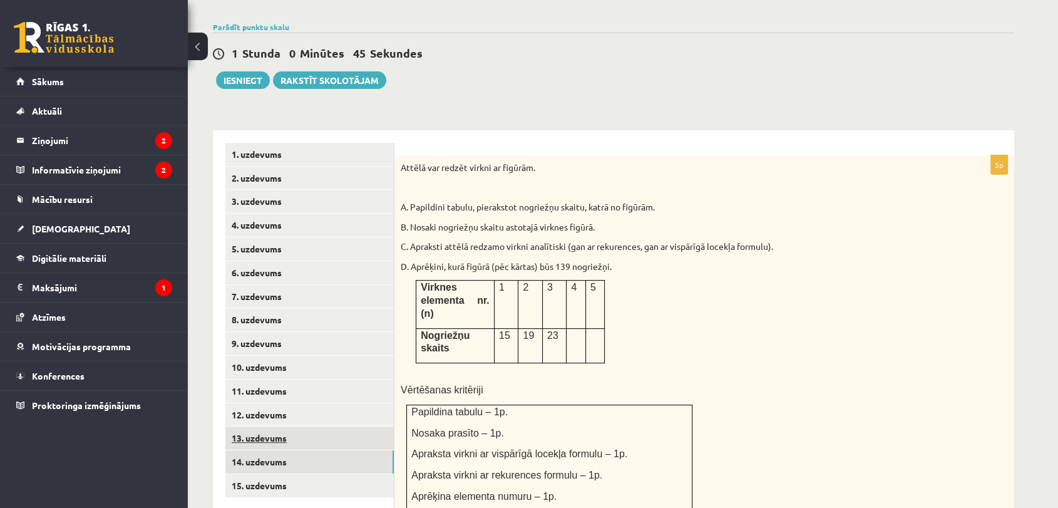
click at [358, 427] on link "13. uzdevums" at bounding box center [309, 438] width 168 height 23
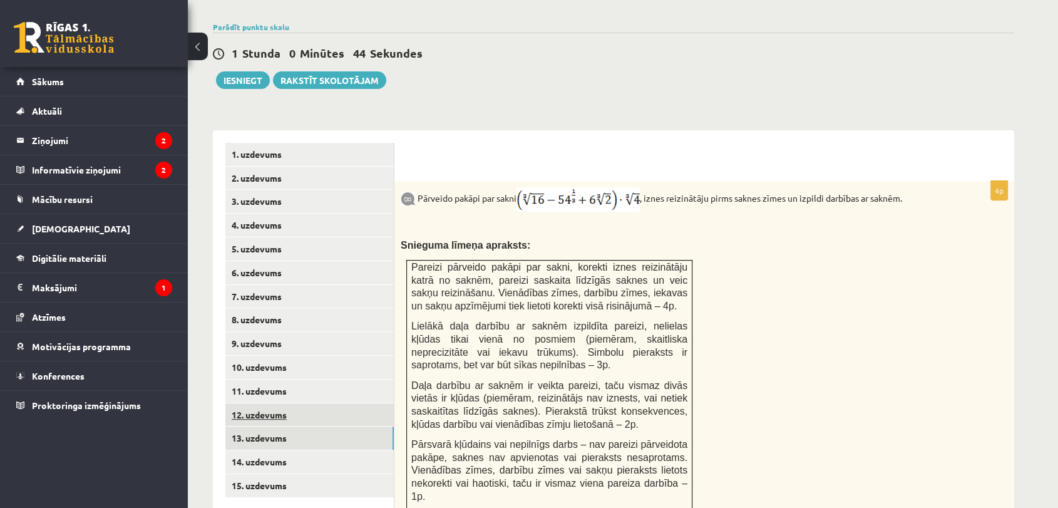
click at [366, 403] on link "12. uzdevums" at bounding box center [309, 414] width 168 height 23
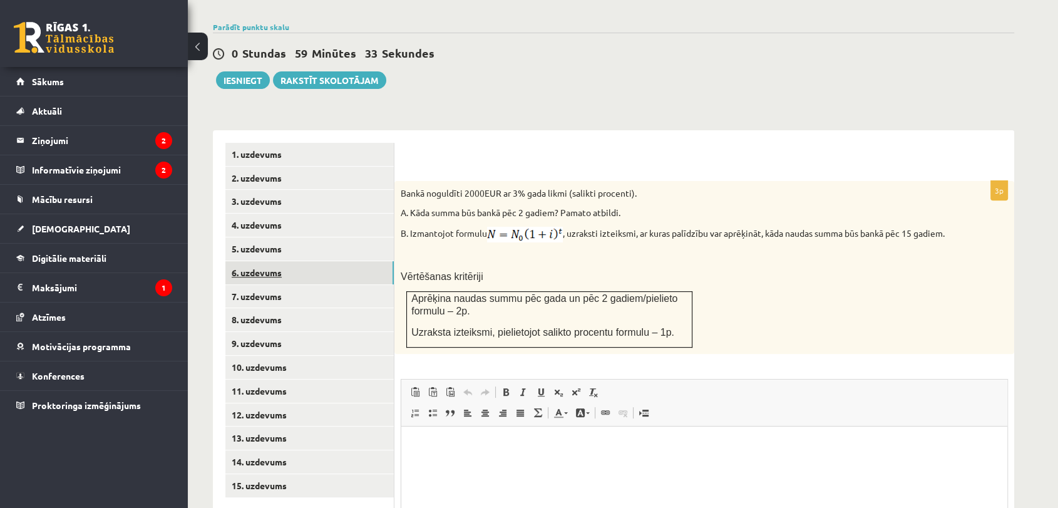
click at [280, 261] on link "6. uzdevums" at bounding box center [309, 272] width 168 height 23
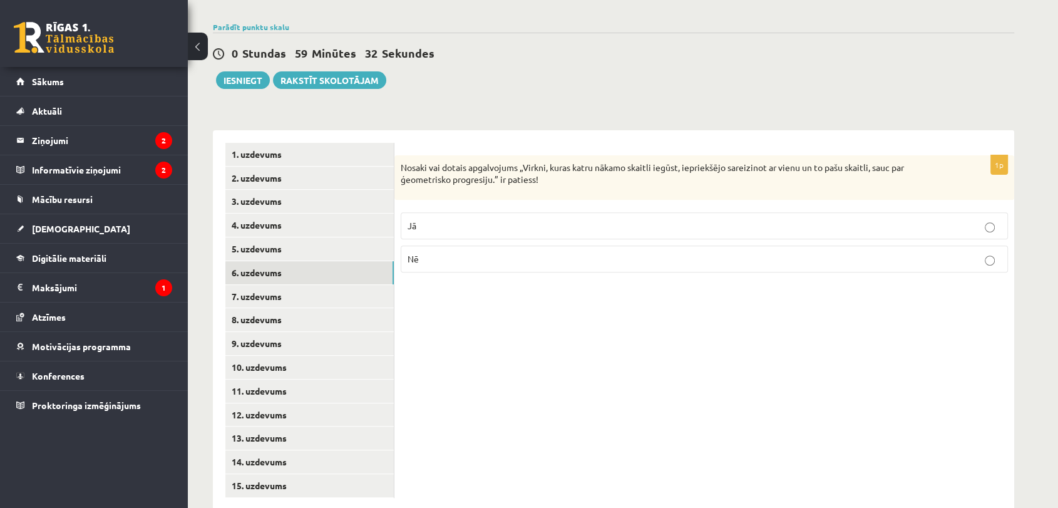
click at [281, 285] on link "7. uzdevums" at bounding box center [309, 296] width 168 height 23
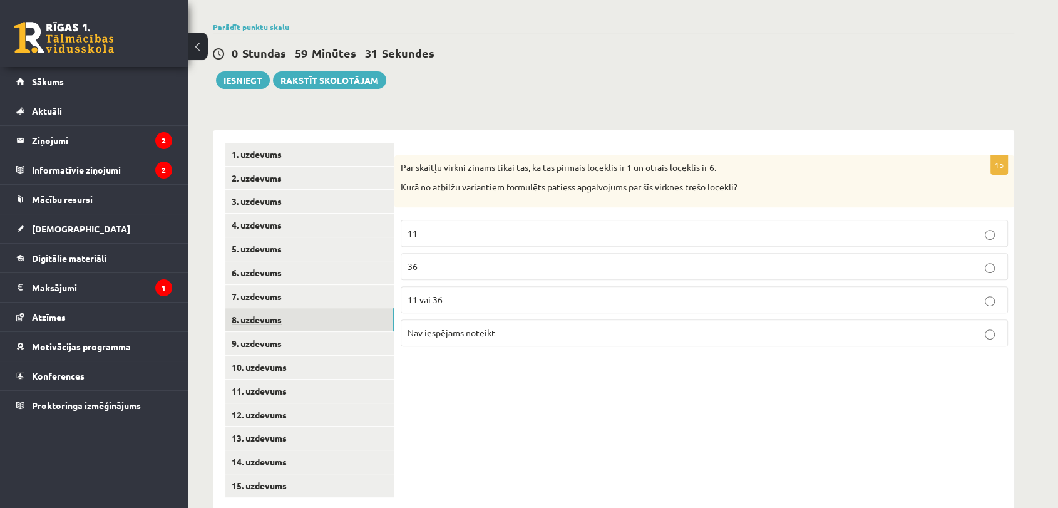
click at [284, 308] on link "8. uzdevums" at bounding box center [309, 319] width 168 height 23
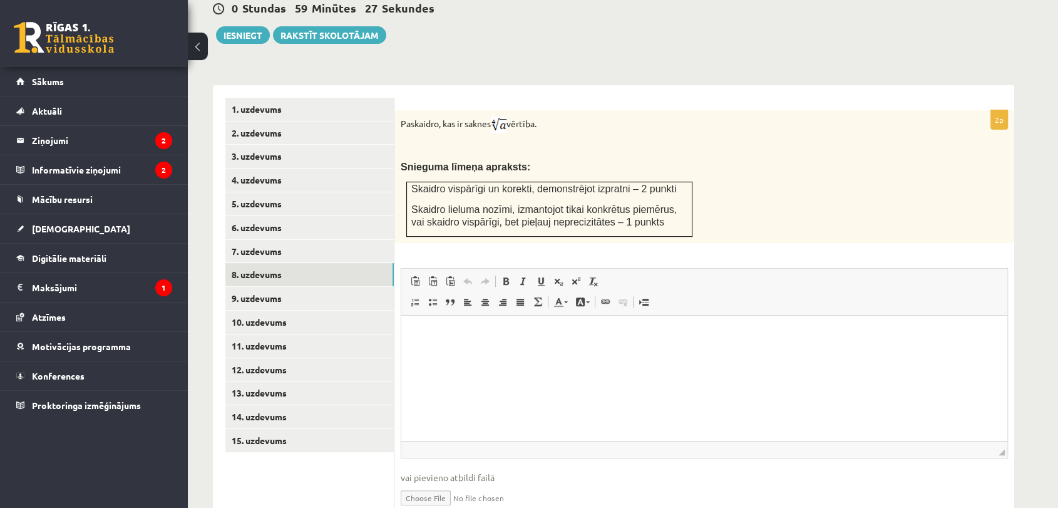
scroll to position [489, 0]
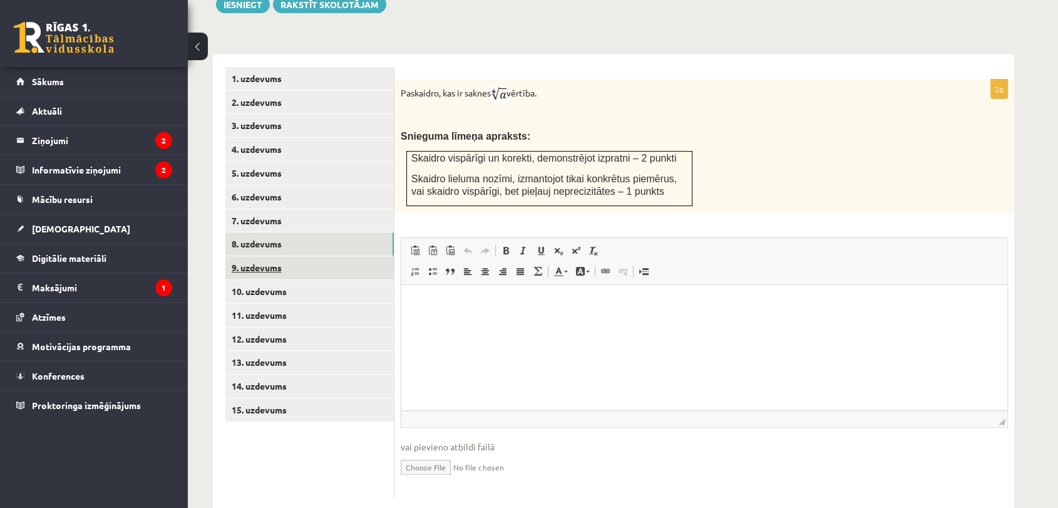
click at [301, 256] on link "9. uzdevums" at bounding box center [309, 267] width 168 height 23
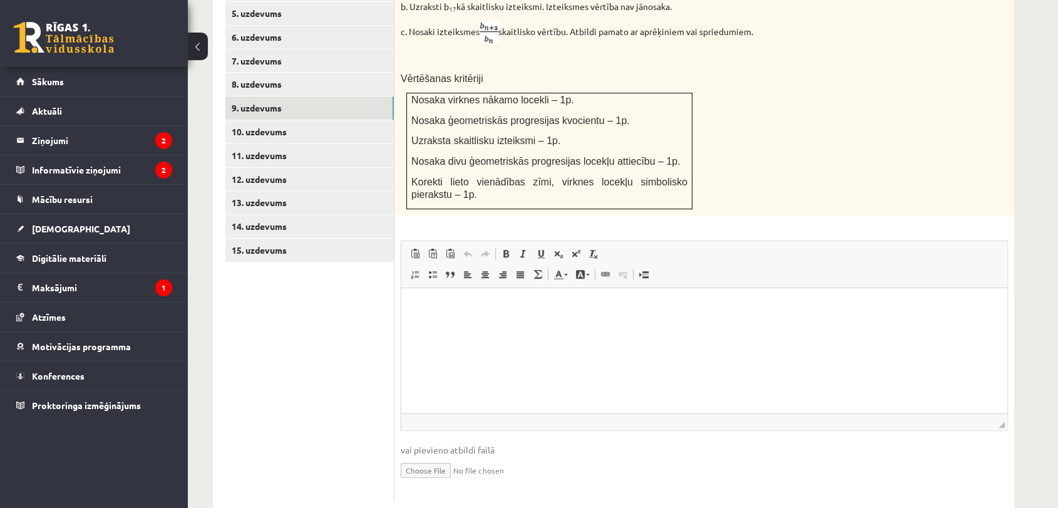
scroll to position [651, 0]
click at [438, 454] on input "file" at bounding box center [704, 467] width 607 height 26
click at [338, 70] on link "8. uzdevums" at bounding box center [309, 81] width 168 height 23
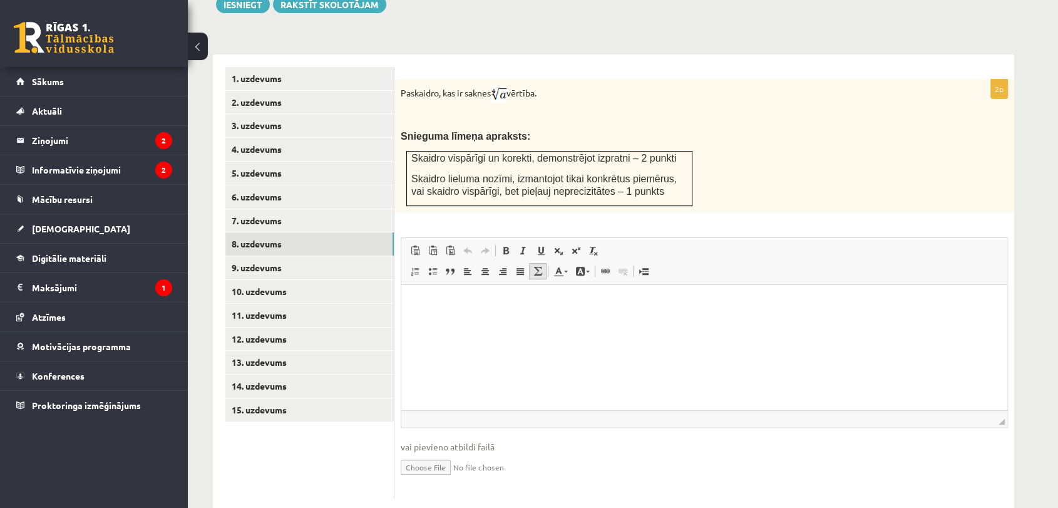
scroll to position [0, 0]
click at [454, 453] on input "file" at bounding box center [704, 466] width 607 height 26
type input "**********"
click at [332, 256] on link "9. uzdevums" at bounding box center [309, 267] width 168 height 23
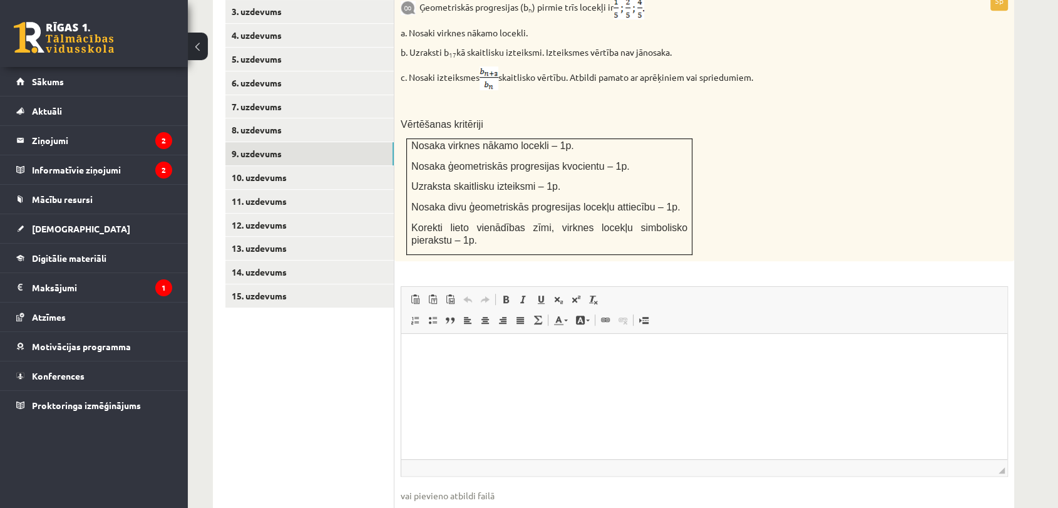
scroll to position [651, 0]
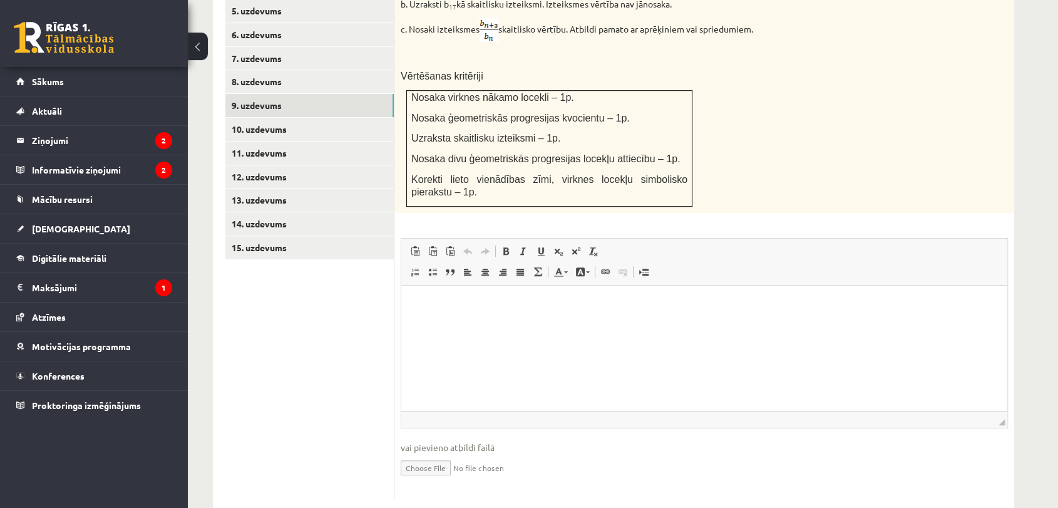
click at [437, 454] on input "file" at bounding box center [704, 467] width 607 height 26
type input "**********"
click at [314, 118] on link "10. uzdevums" at bounding box center [309, 129] width 168 height 23
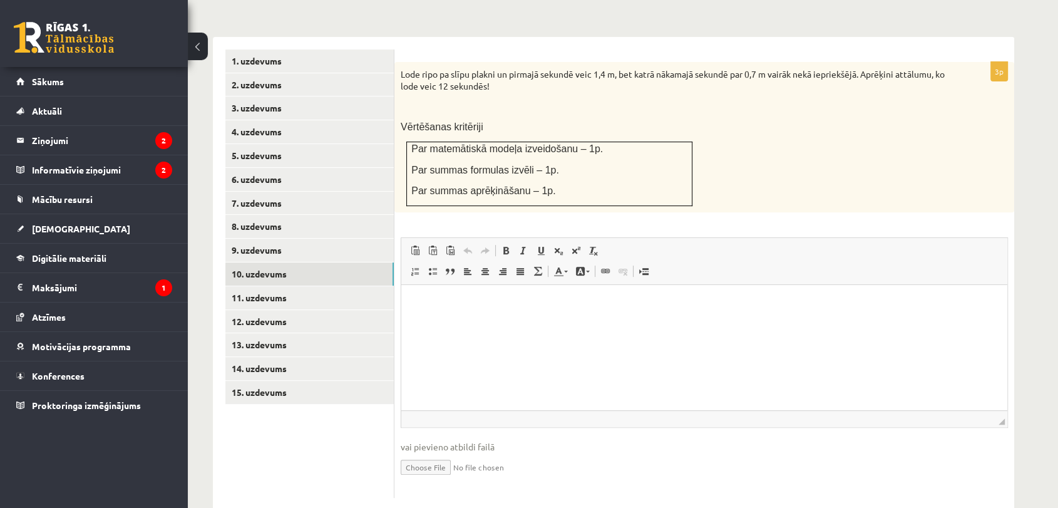
scroll to position [0, 0]
click at [415, 453] on input "file" at bounding box center [704, 466] width 607 height 26
type input "**********"
click at [301, 286] on link "11. uzdevums" at bounding box center [309, 297] width 168 height 23
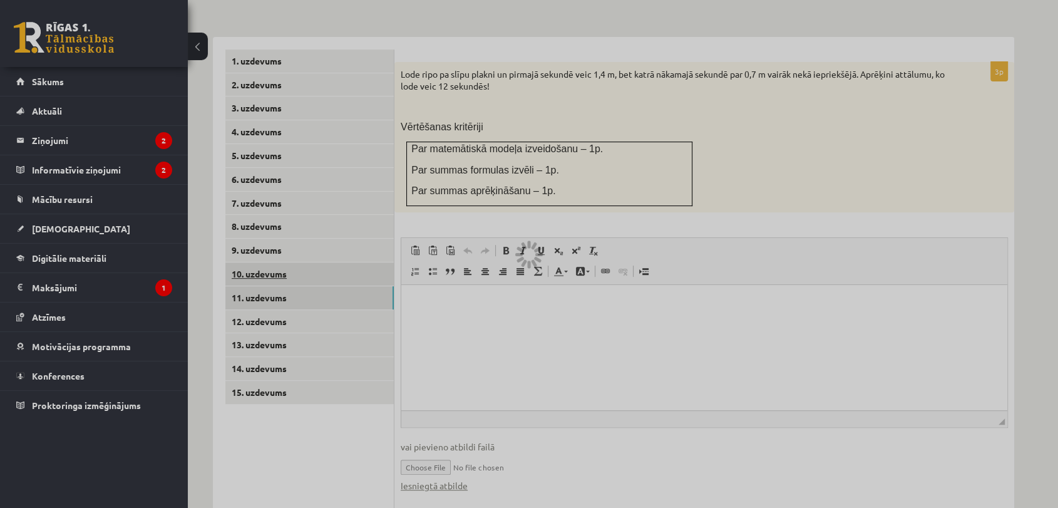
scroll to position [413, 0]
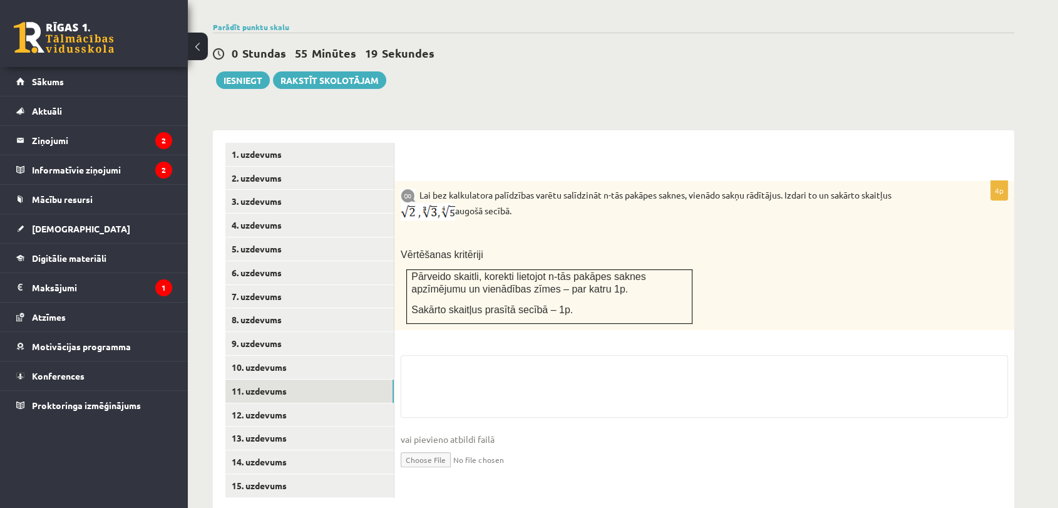
click at [443, 446] on input "file" at bounding box center [704, 459] width 607 height 26
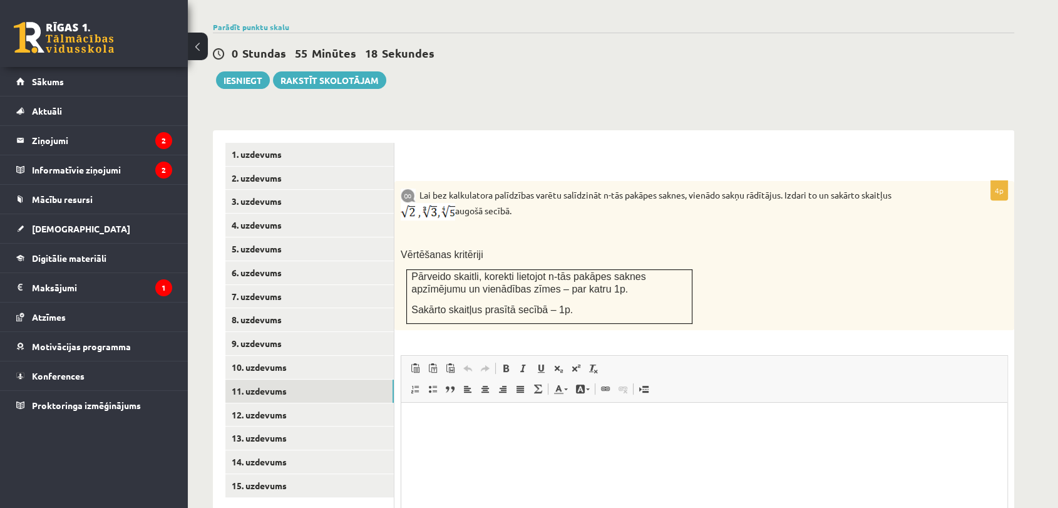
scroll to position [0, 0]
type input "**********"
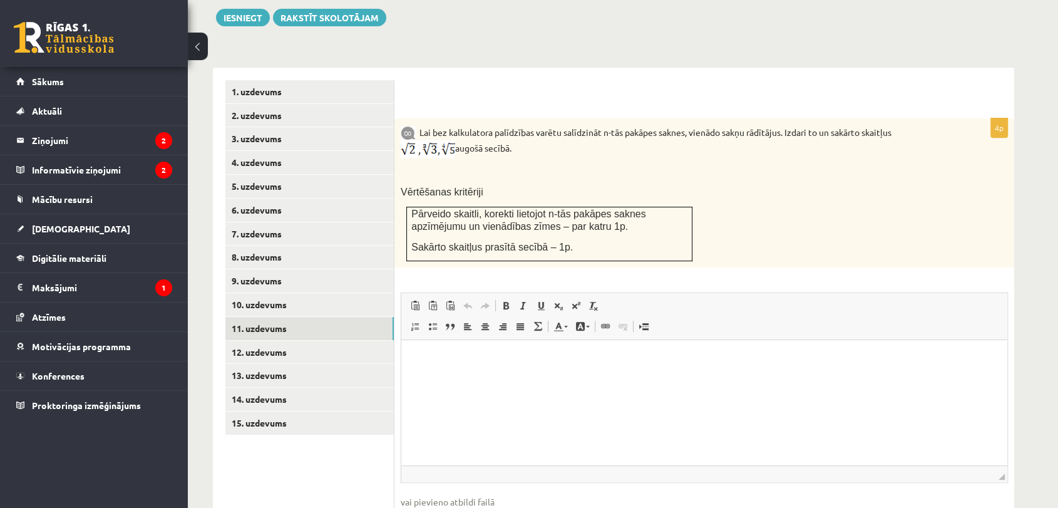
scroll to position [544, 0]
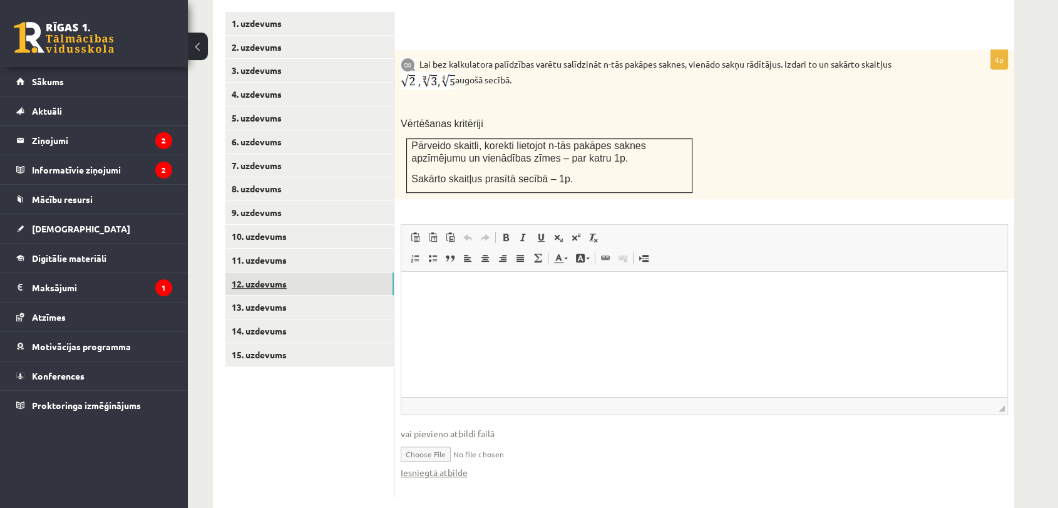
click at [301, 272] on link "12. uzdevums" at bounding box center [309, 283] width 168 height 23
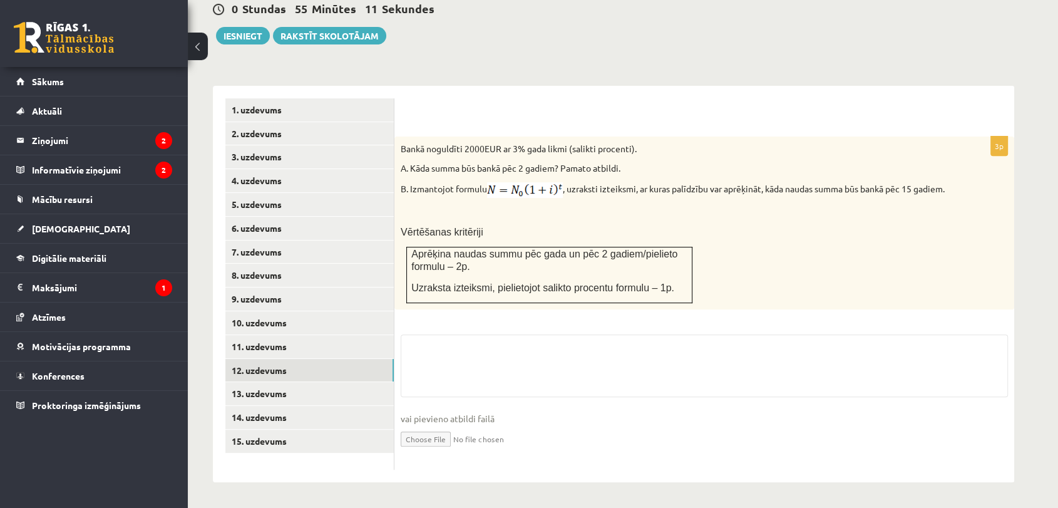
click at [426, 425] on span "vai pievieno atbildi failā" at bounding box center [704, 418] width 607 height 13
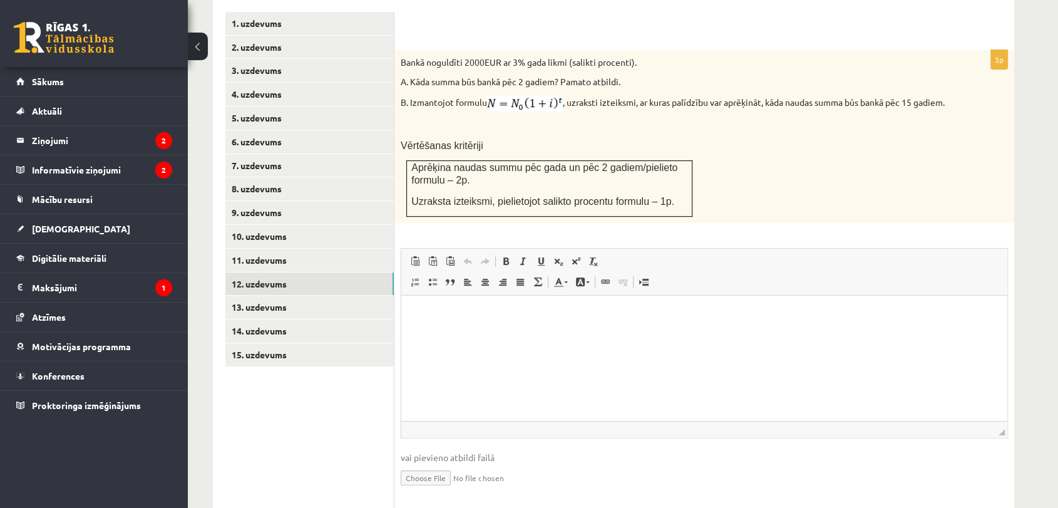
scroll to position [0, 0]
click at [431, 464] on input "file" at bounding box center [704, 477] width 607 height 26
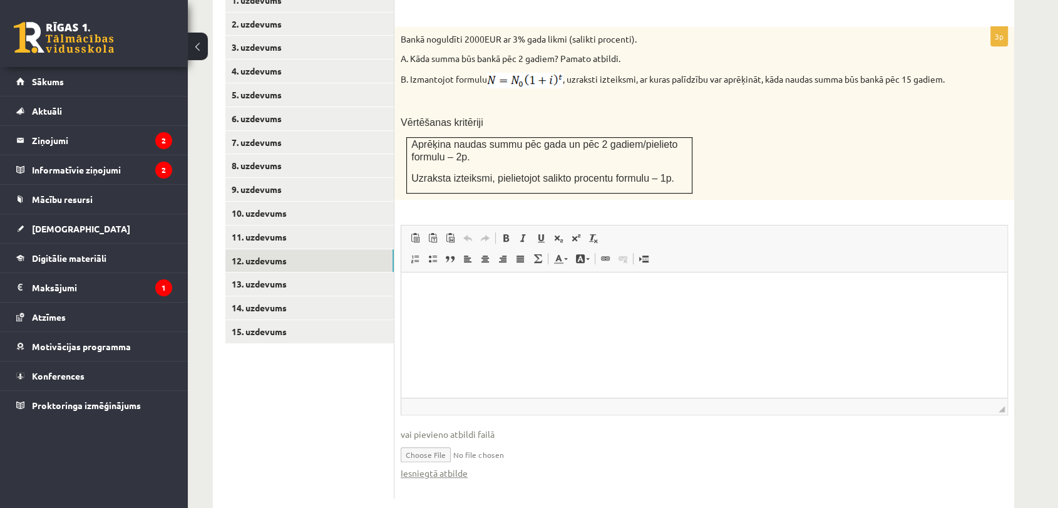
scroll to position [581, 0]
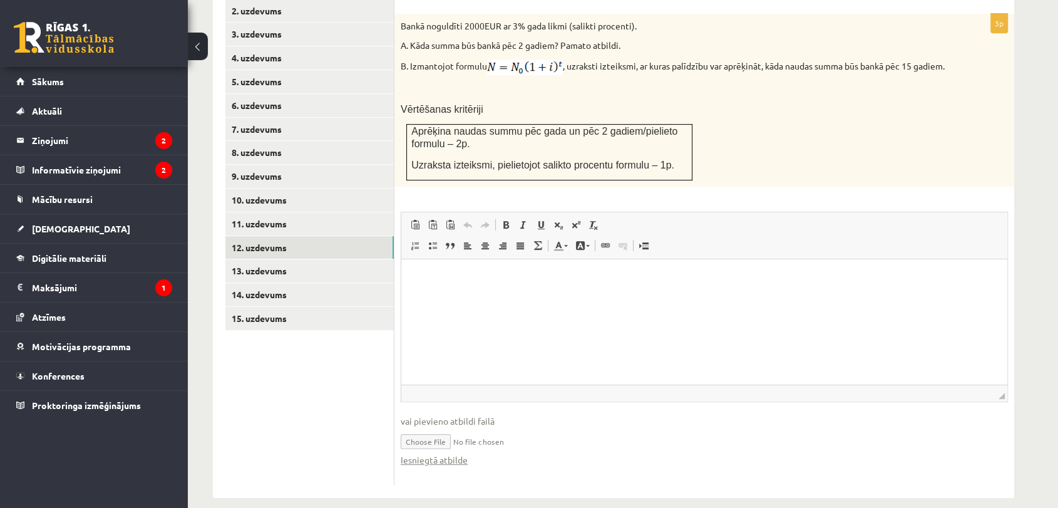
click at [445, 428] on input "file" at bounding box center [704, 441] width 607 height 26
click at [443, 431] on input "file" at bounding box center [704, 441] width 607 height 26
type input "**********"
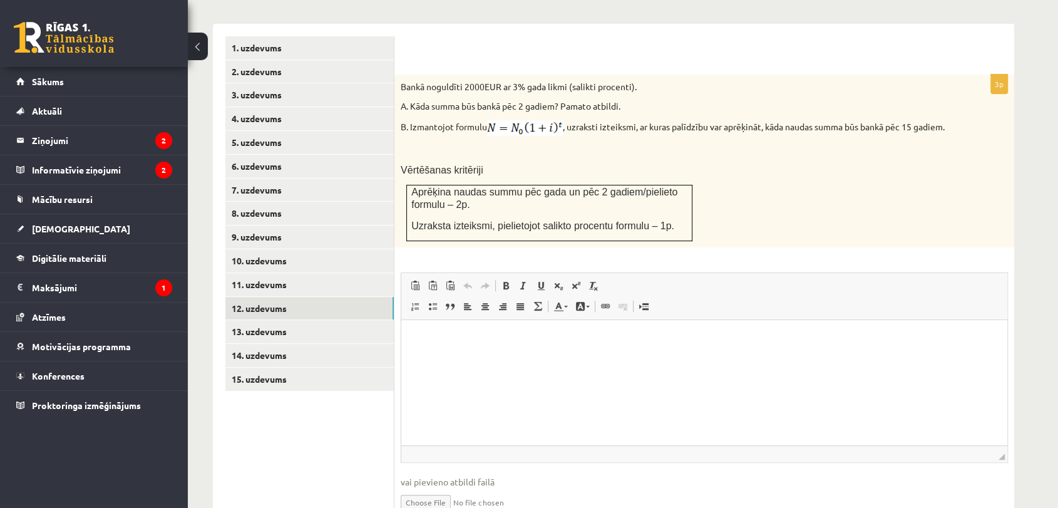
scroll to position [441, 0]
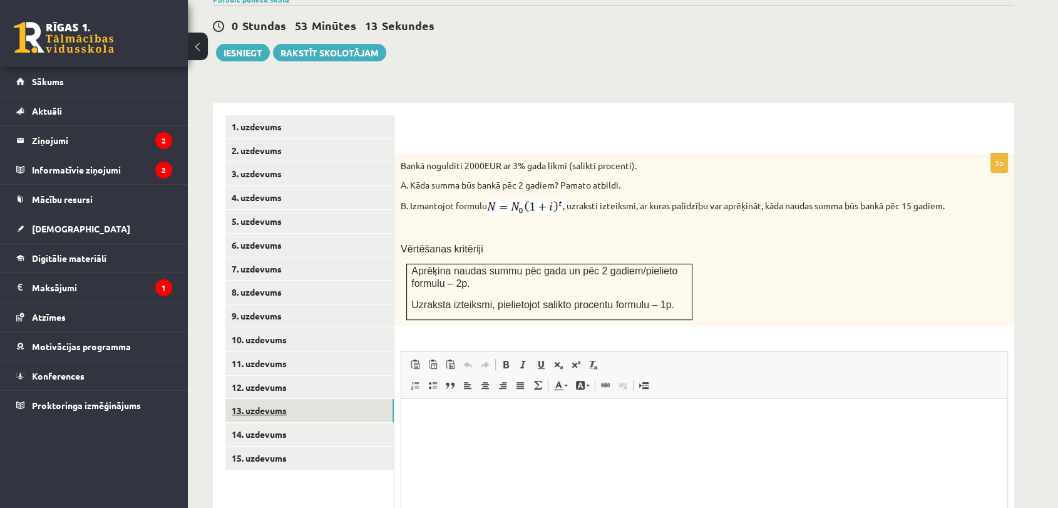
click at [354, 399] on link "13. uzdevums" at bounding box center [309, 410] width 168 height 23
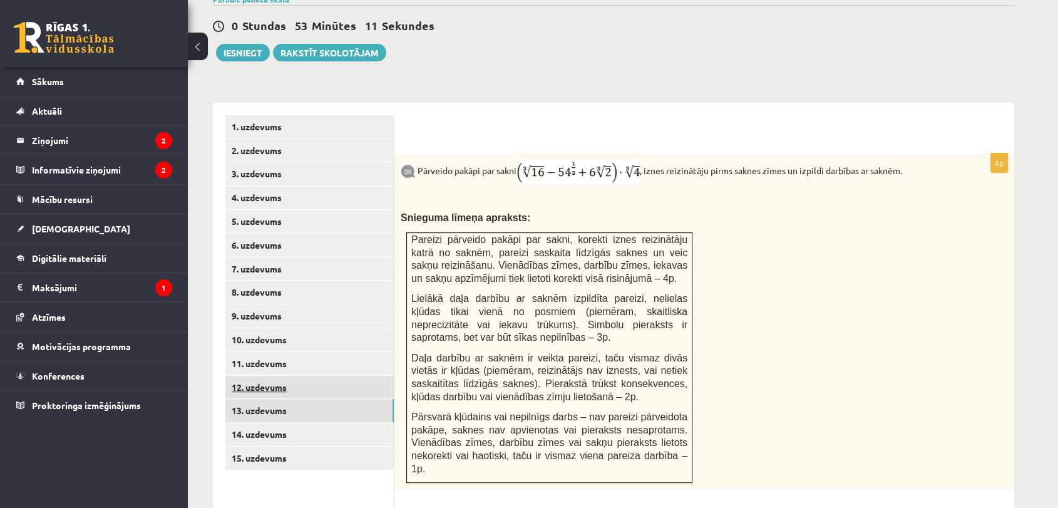
scroll to position [0, 0]
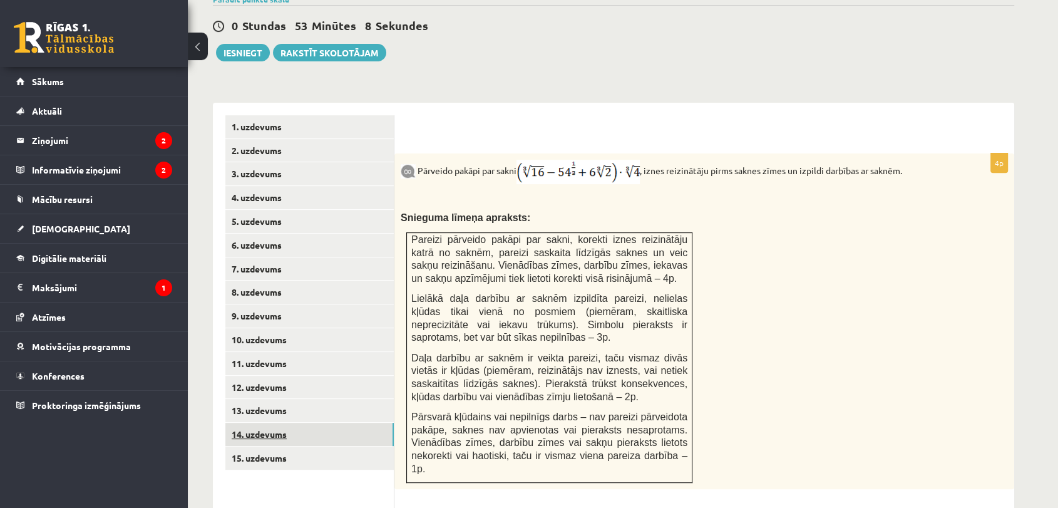
click at [351, 423] on link "14. uzdevums" at bounding box center [309, 434] width 168 height 23
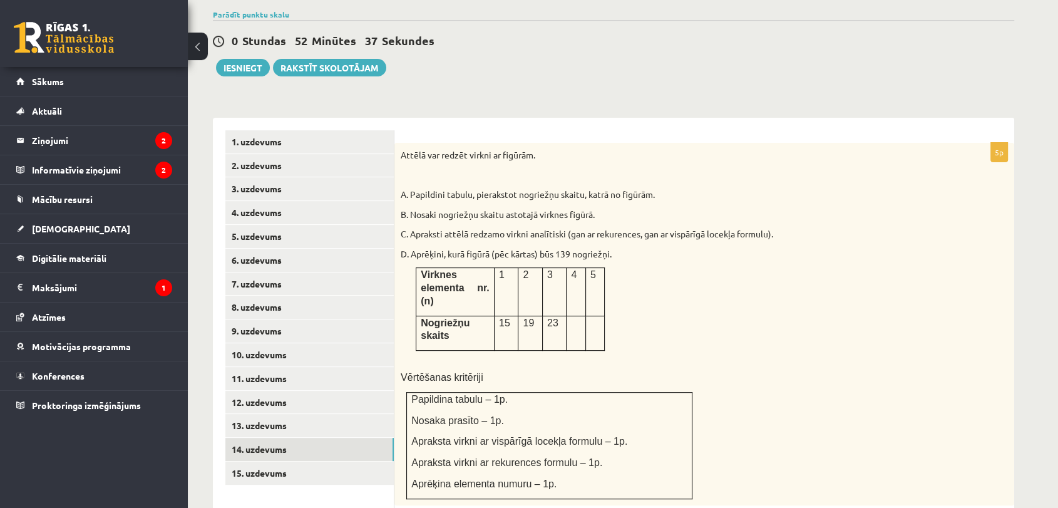
scroll to position [441, 0]
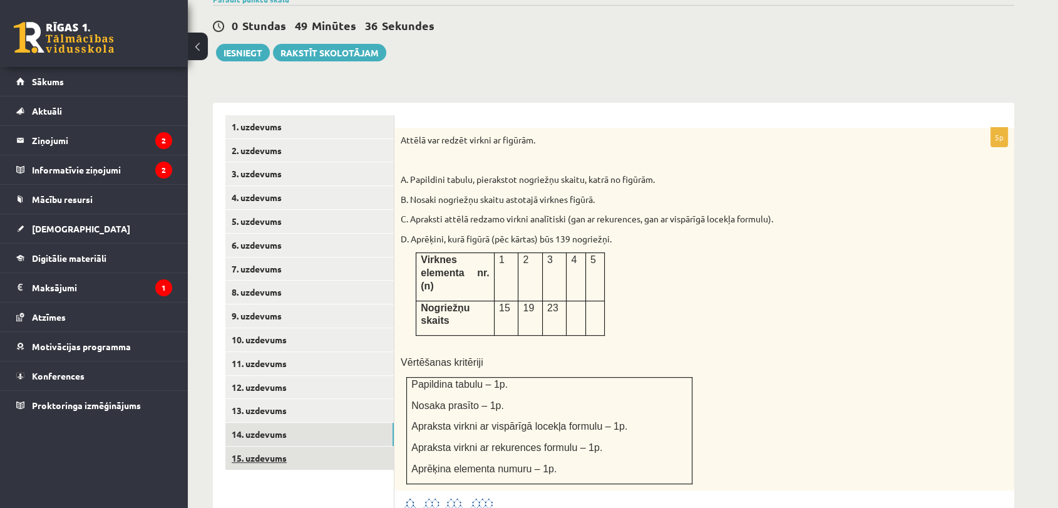
click at [286, 447] on link "15. uzdevums" at bounding box center [309, 458] width 168 height 23
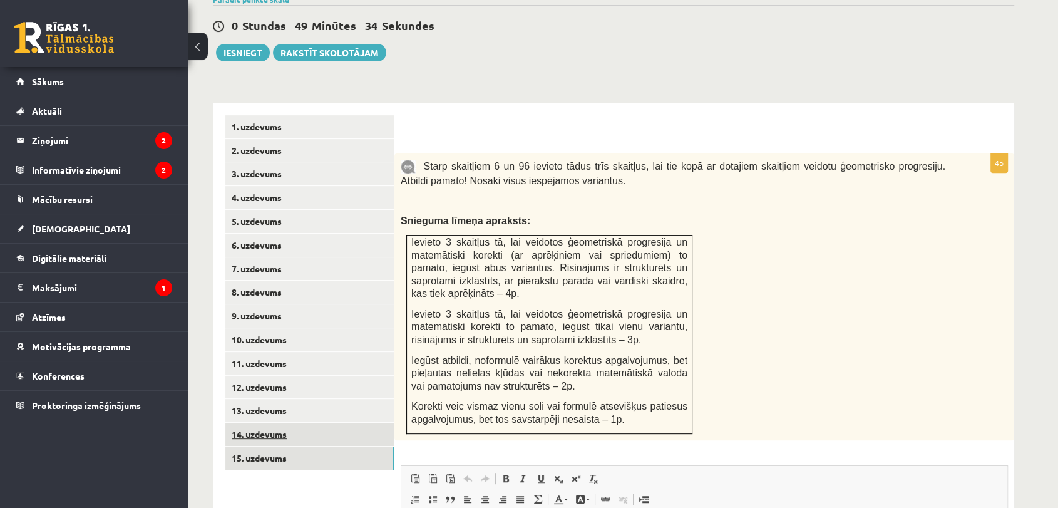
scroll to position [0, 0]
click at [290, 423] on link "14. uzdevums" at bounding box center [309, 434] width 168 height 23
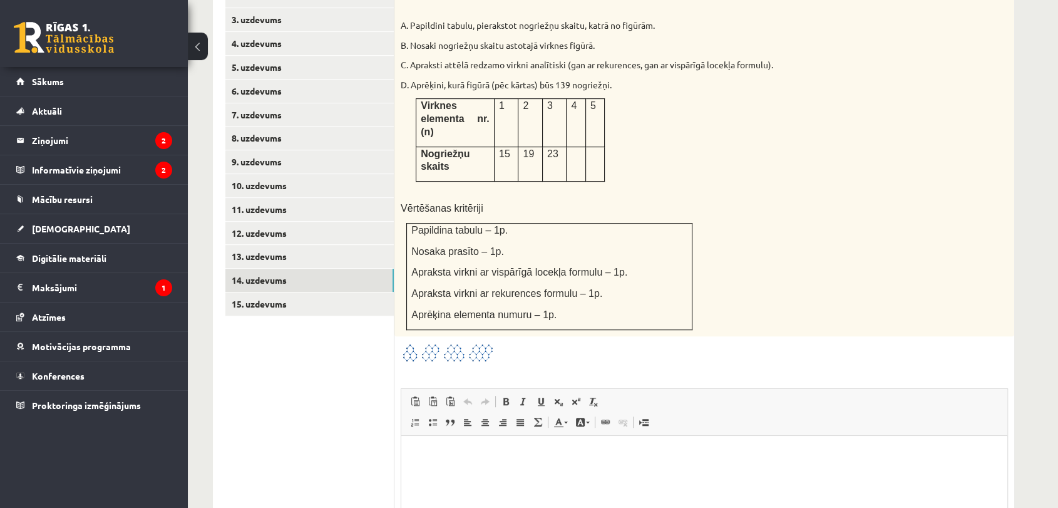
scroll to position [720, 0]
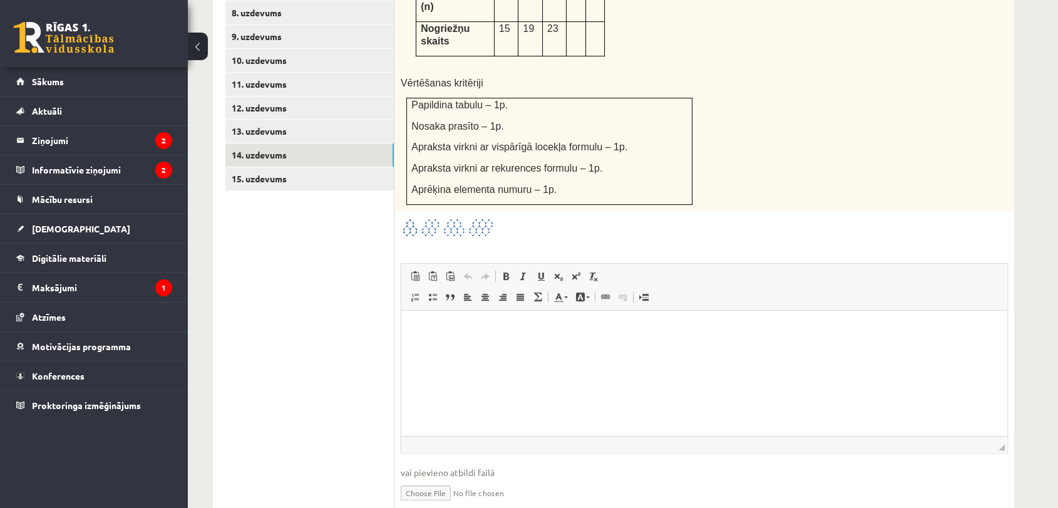
click at [438, 479] on input "file" at bounding box center [704, 492] width 607 height 26
type input "**********"
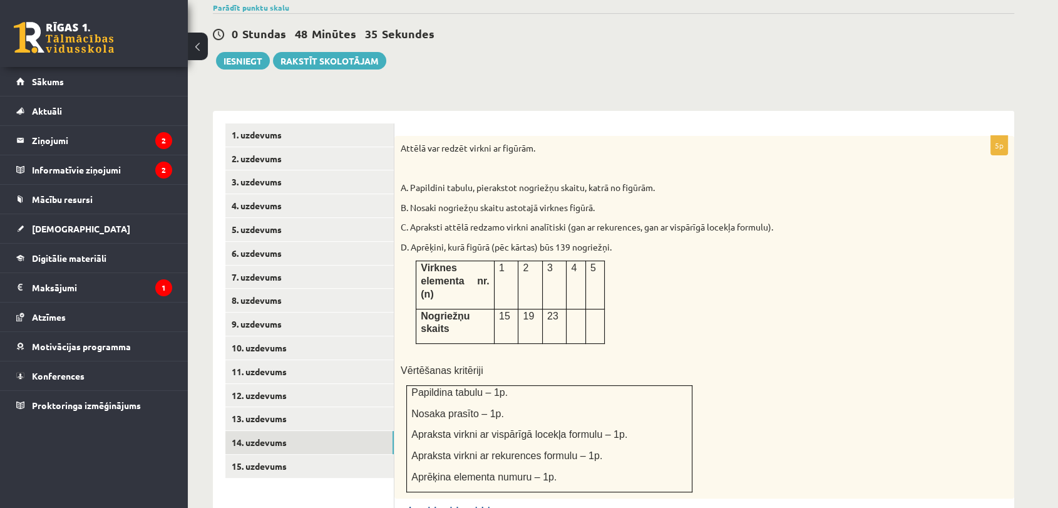
scroll to position [316, 0]
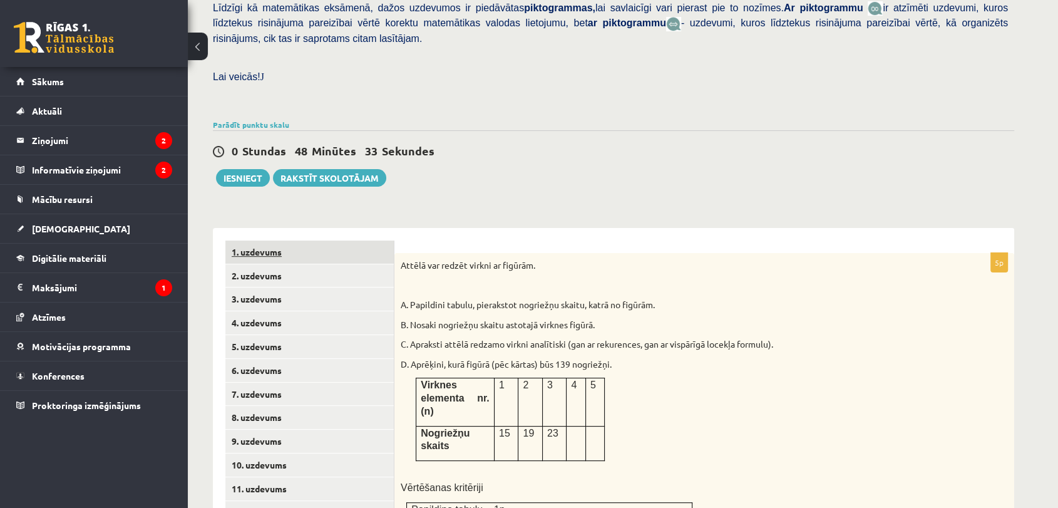
click at [293, 240] on link "1. uzdevums" at bounding box center [309, 251] width 168 height 23
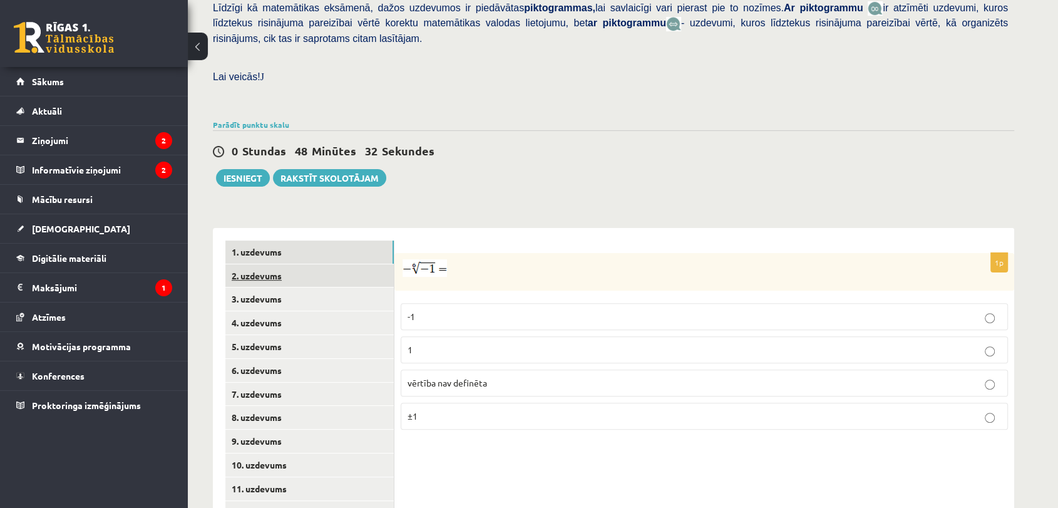
scroll to position [385, 0]
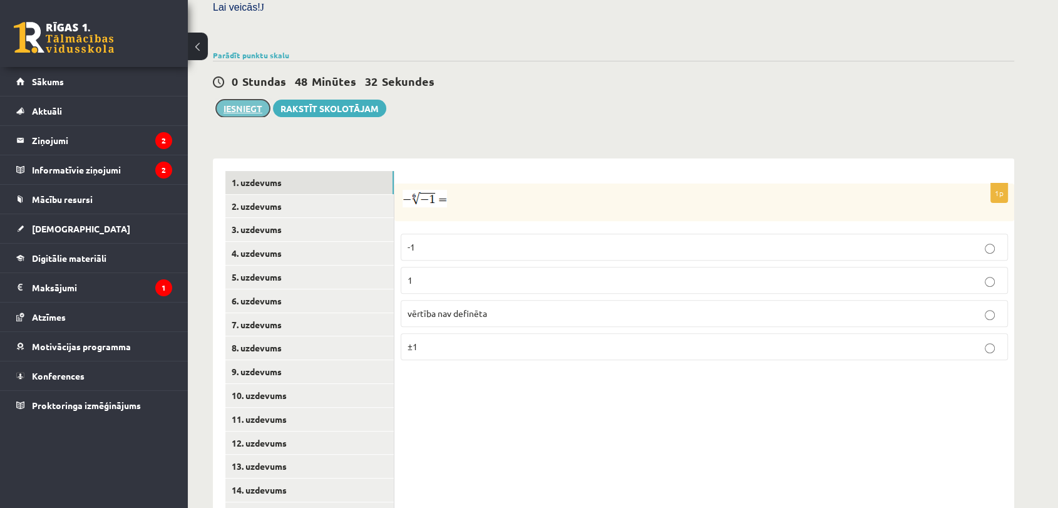
click at [231, 100] on button "Iesniegt" at bounding box center [243, 109] width 54 height 18
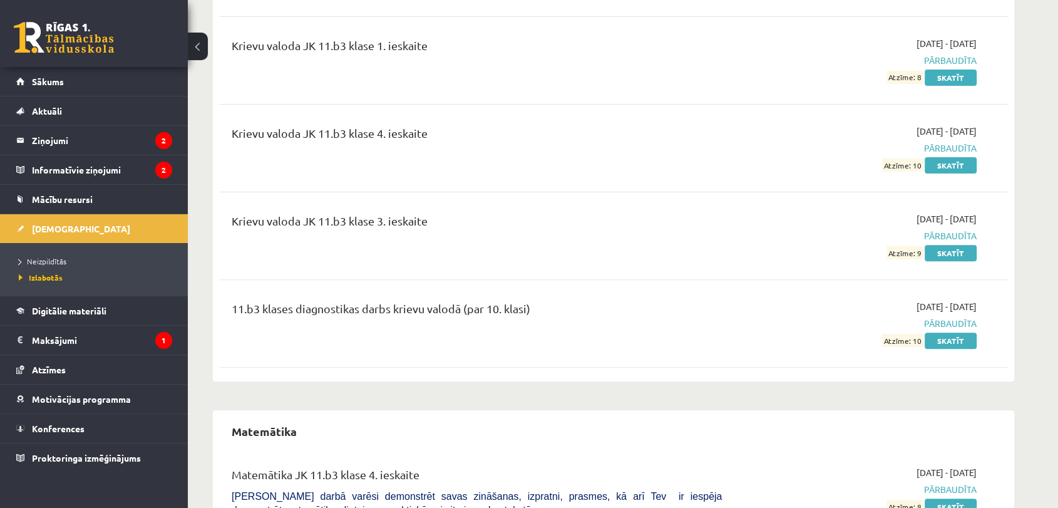
scroll to position [487, 0]
